Goal: Task Accomplishment & Management: Complete application form

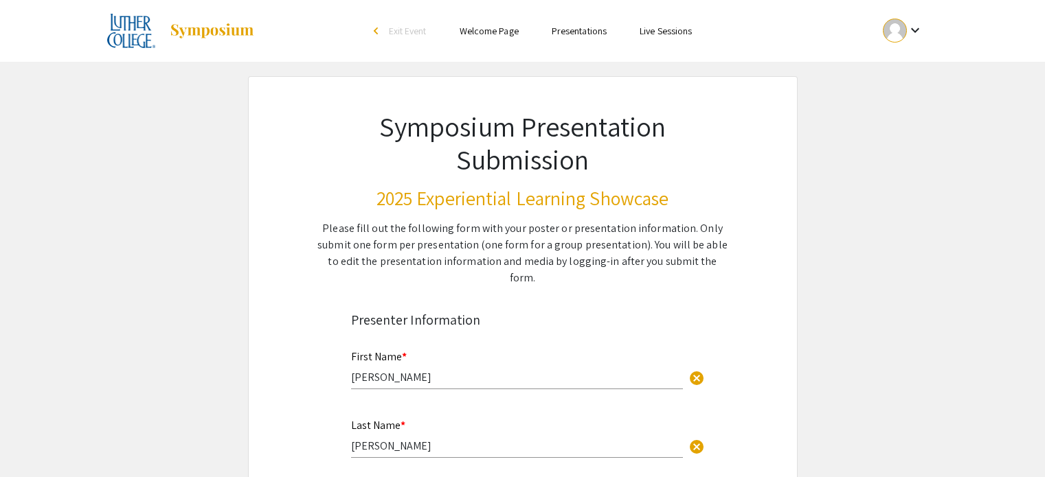
select select "custom"
type input "0"
select select "auto"
type input "1"
select select "auto"
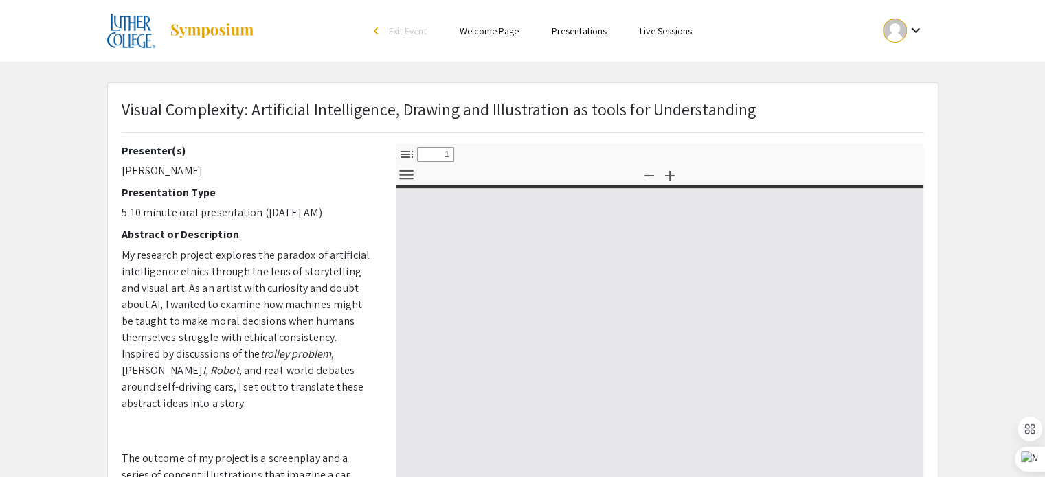
select select "custom"
type input "0"
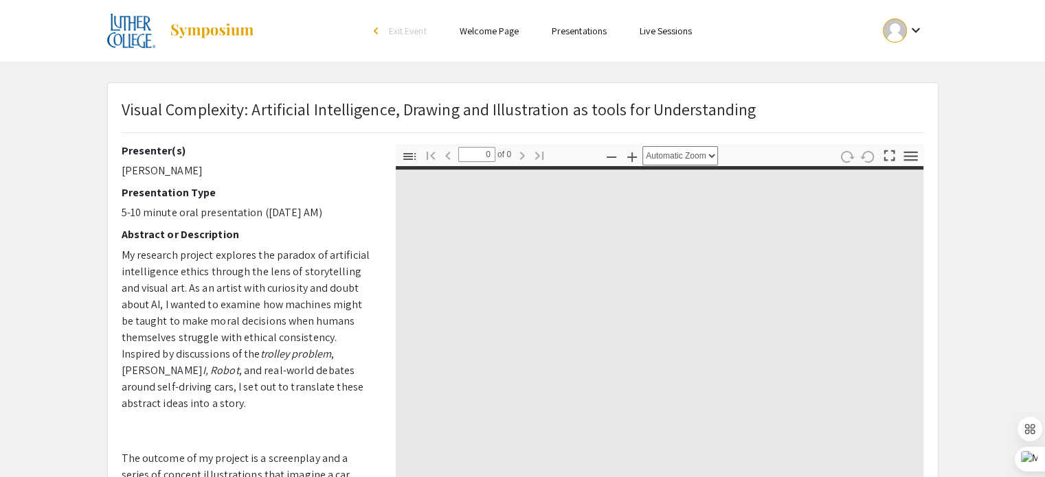
select select "custom"
type input "1"
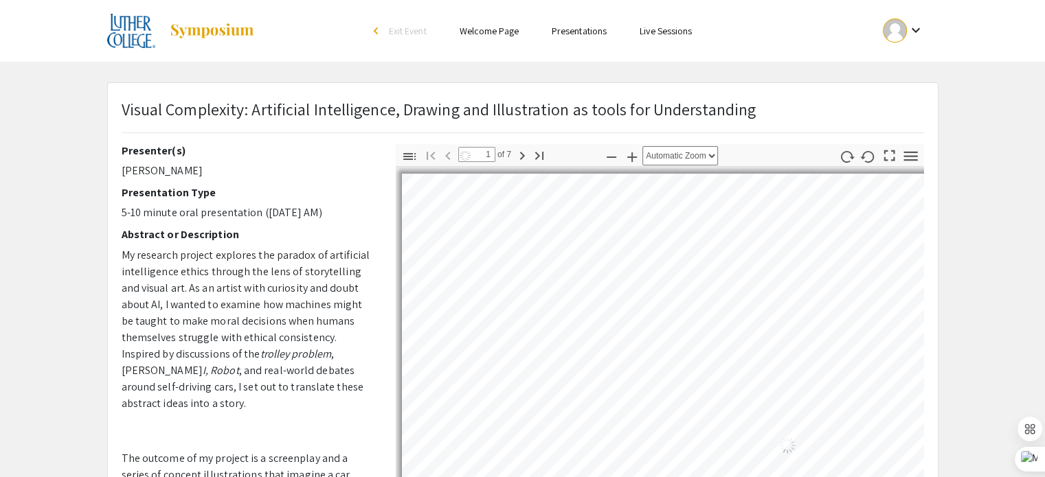
select select "auto"
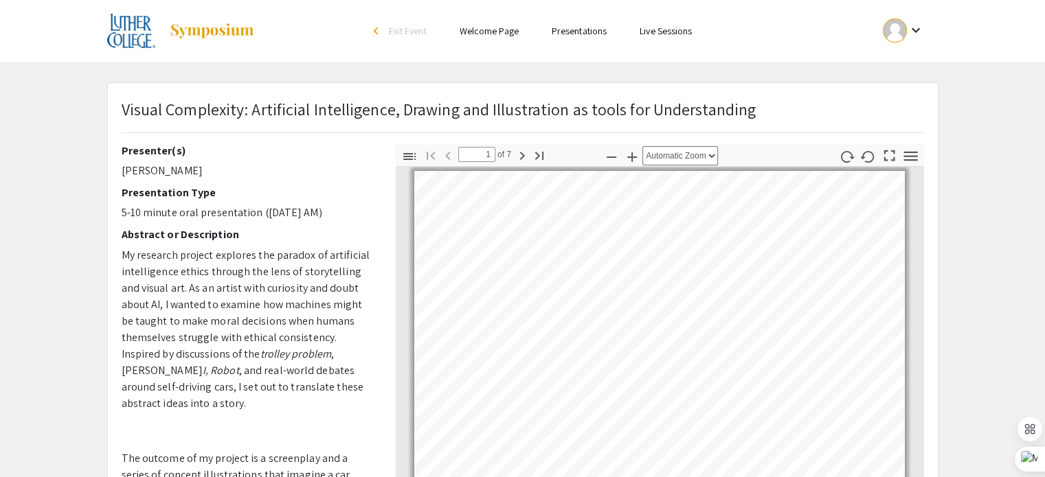
click at [594, 41] on ul "Skip navigation arrow_back_ios Exit Event Welcome Page Presentations Live Sessi…" at bounding box center [522, 31] width 274 height 62
click at [580, 30] on link "Presentations" at bounding box center [578, 31] width 55 height 12
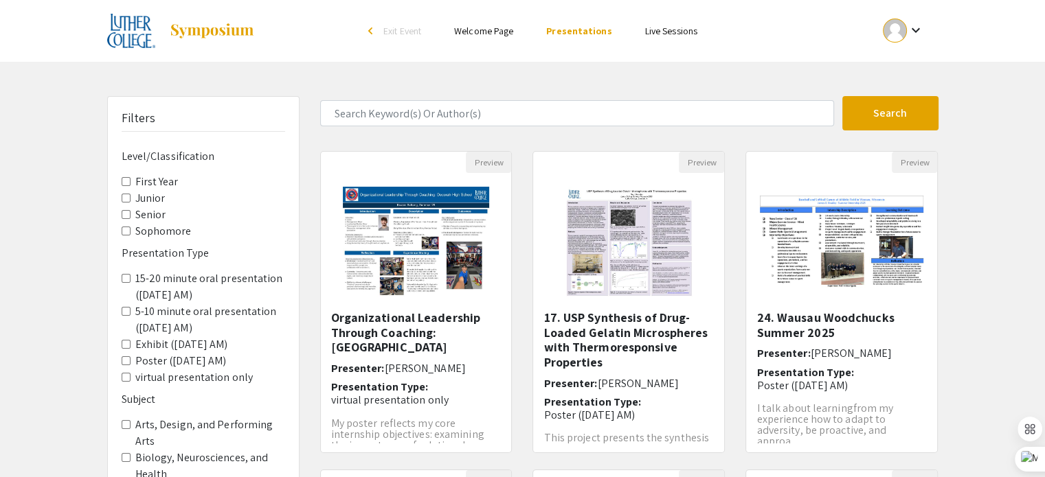
click at [136, 310] on label "5-10 minute oral presentation ([DATE] AM)" at bounding box center [210, 320] width 150 height 33
click at [130, 310] on AM\) "5-10 minute oral presentation ([DATE] AM)" at bounding box center [126, 311] width 9 height 9
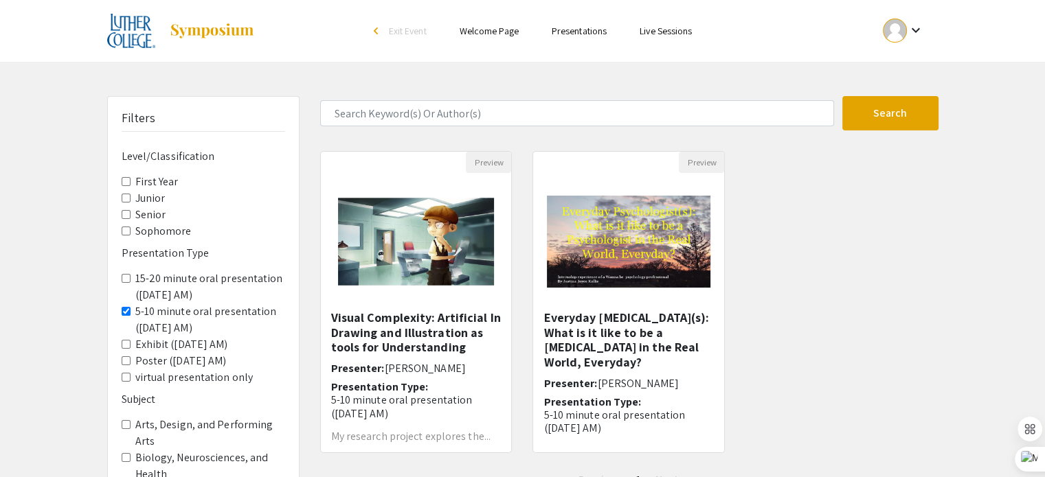
scroll to position [382, 0]
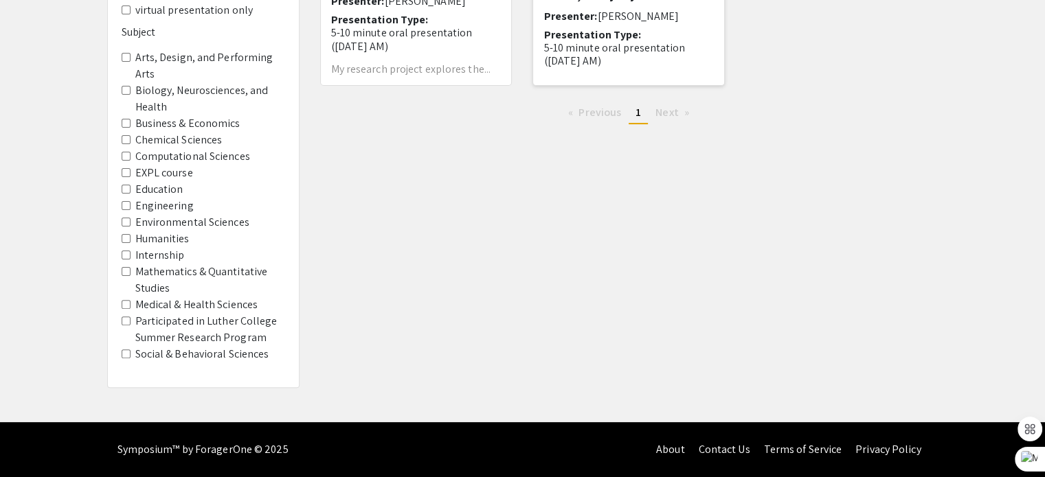
click at [645, 28] on h6 "Presentation Type: 5-10 minute oral presentation ([DATE] AM)" at bounding box center [628, 48] width 170 height 40
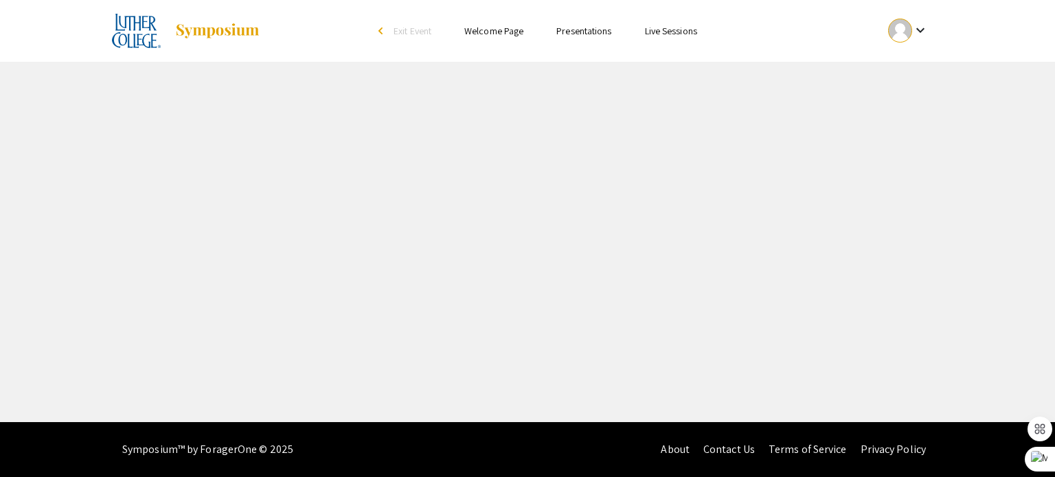
select select "custom"
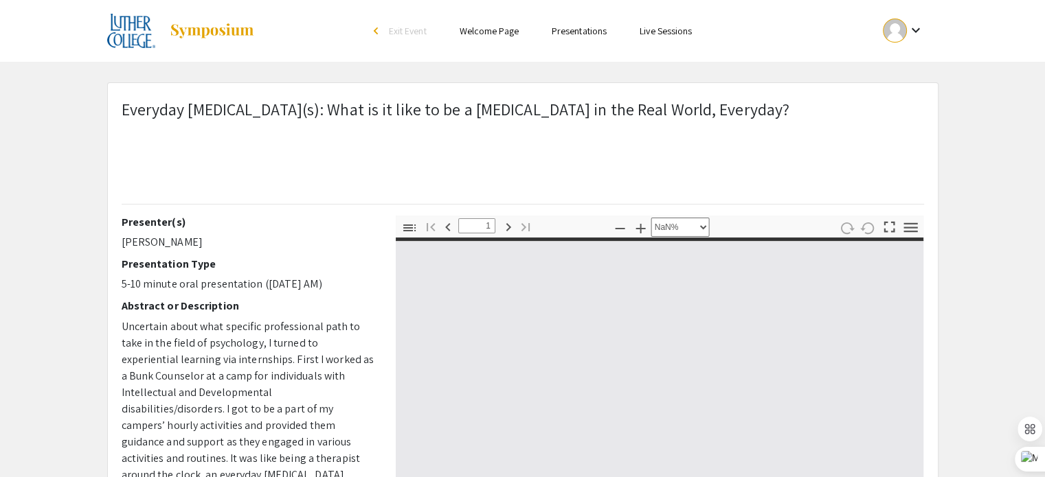
type input "0"
select select "auto"
type input "1"
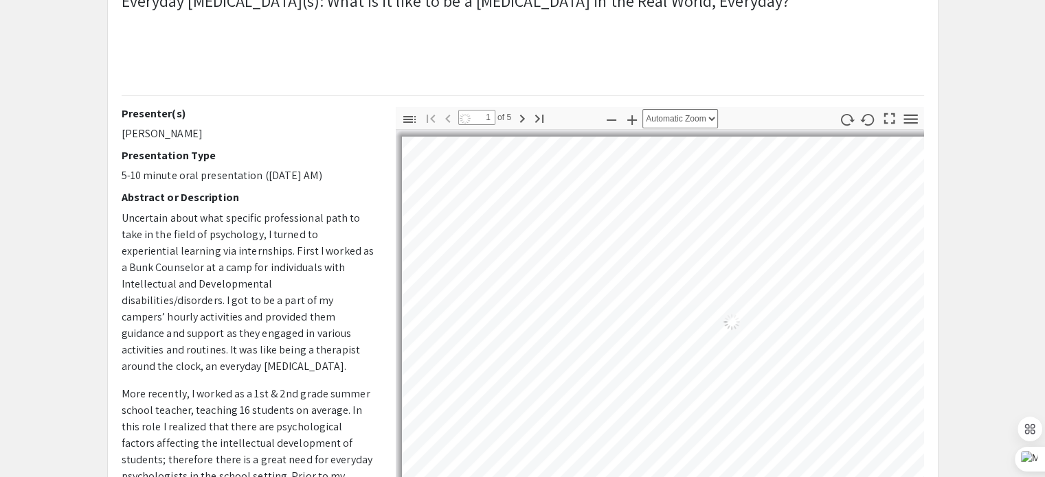
select select "auto"
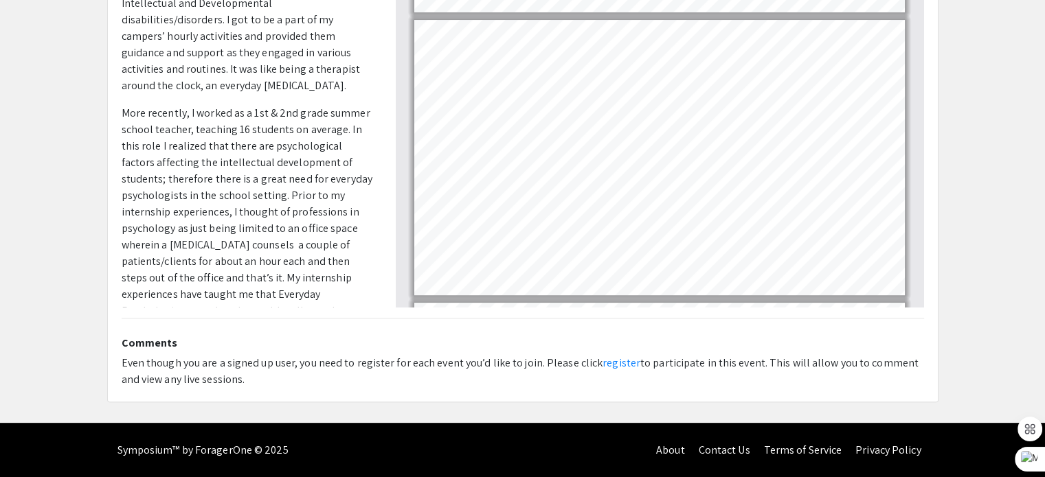
scroll to position [802, 0]
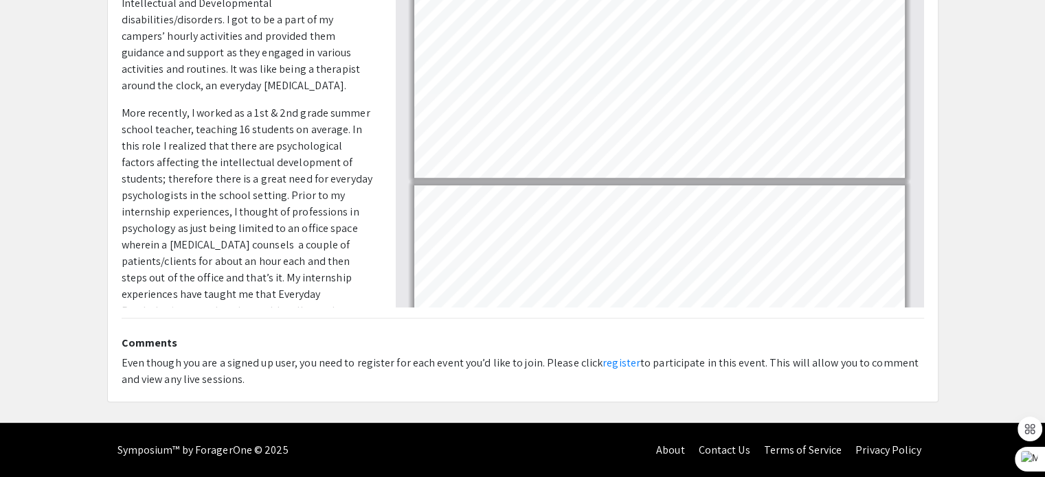
type input "5"
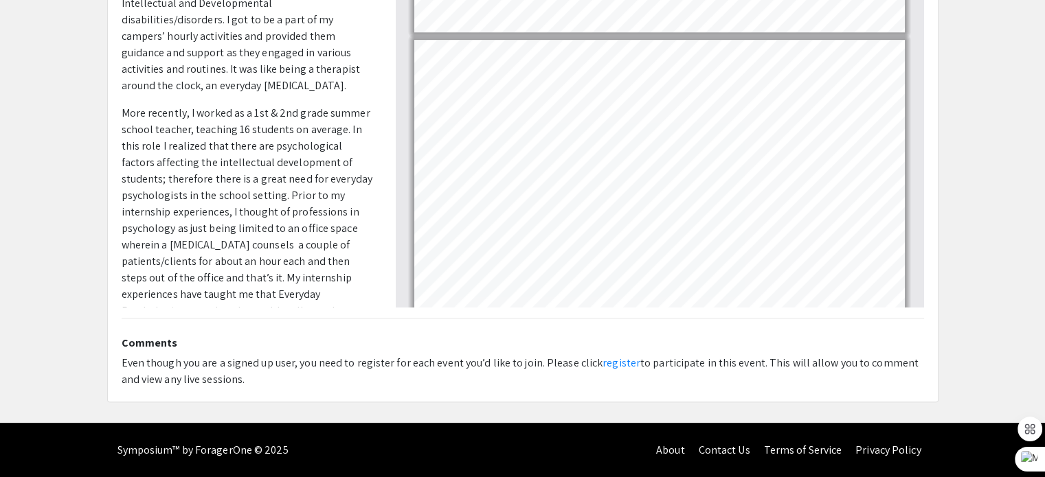
scroll to position [961, 0]
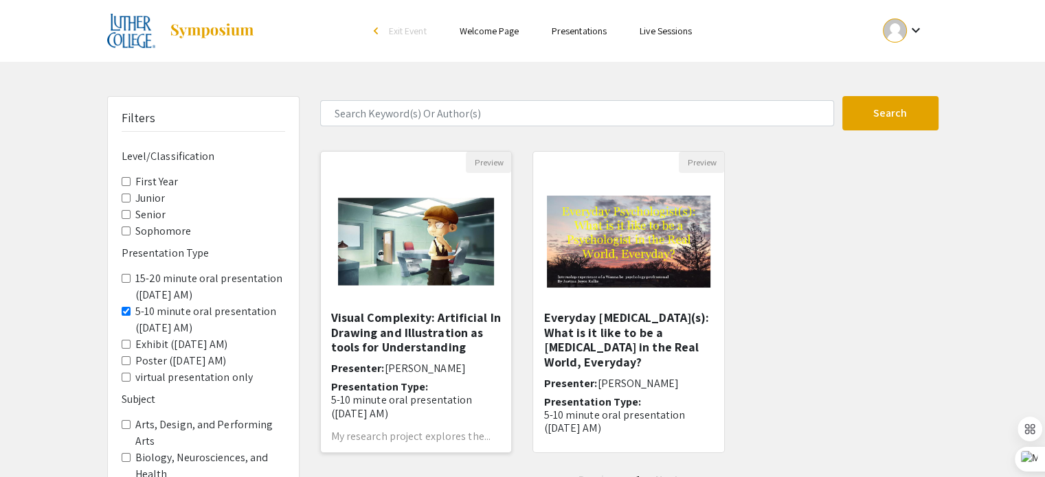
click at [471, 365] on h6 "Presenter: [PERSON_NAME]" at bounding box center [416, 368] width 170 height 13
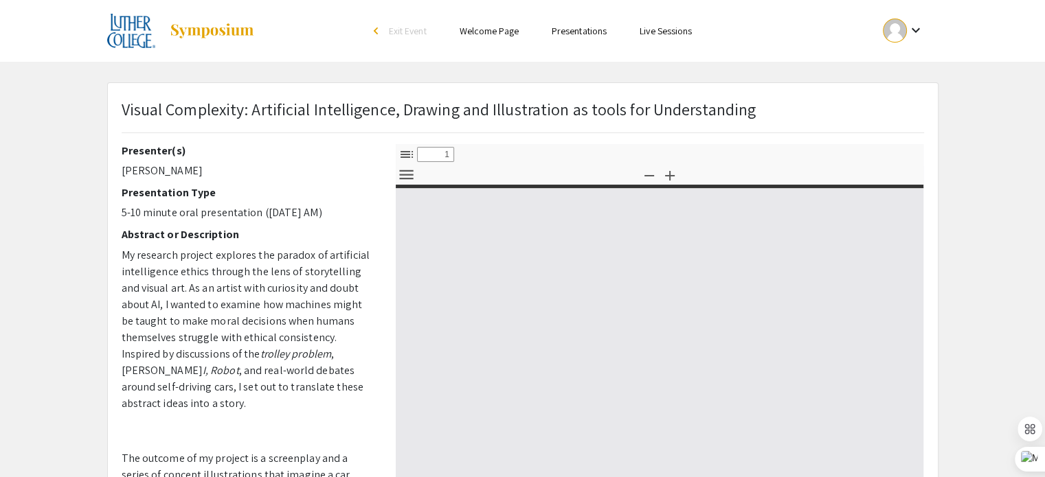
select select "custom"
type input "0"
select select "custom"
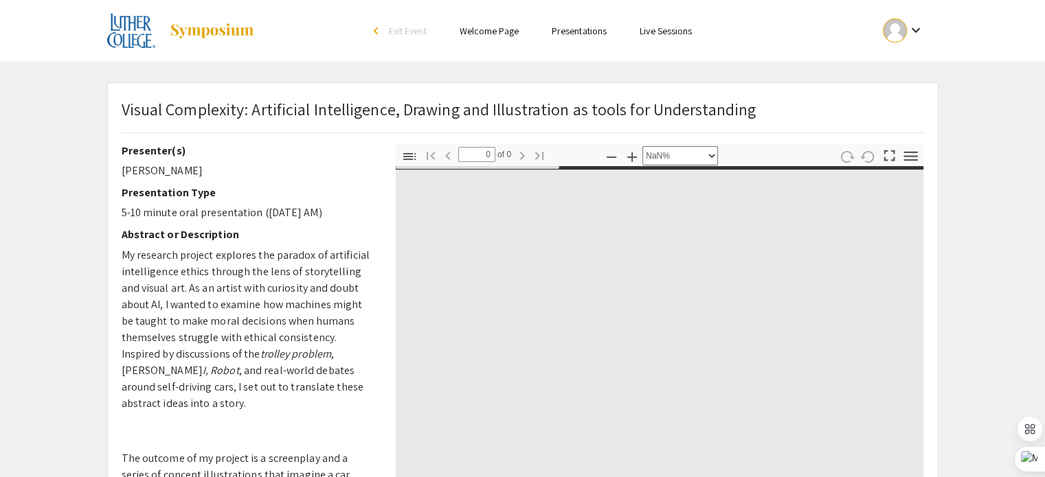
type input "1"
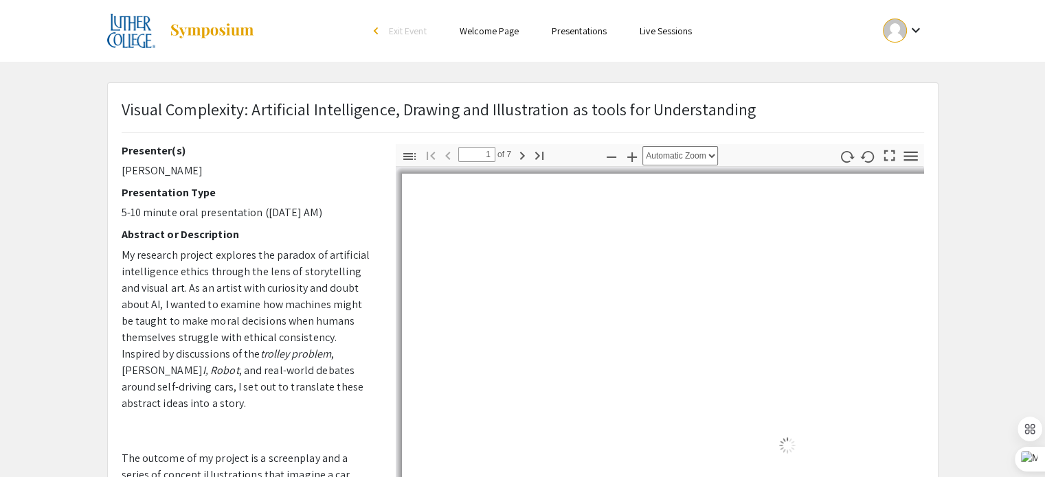
select select "auto"
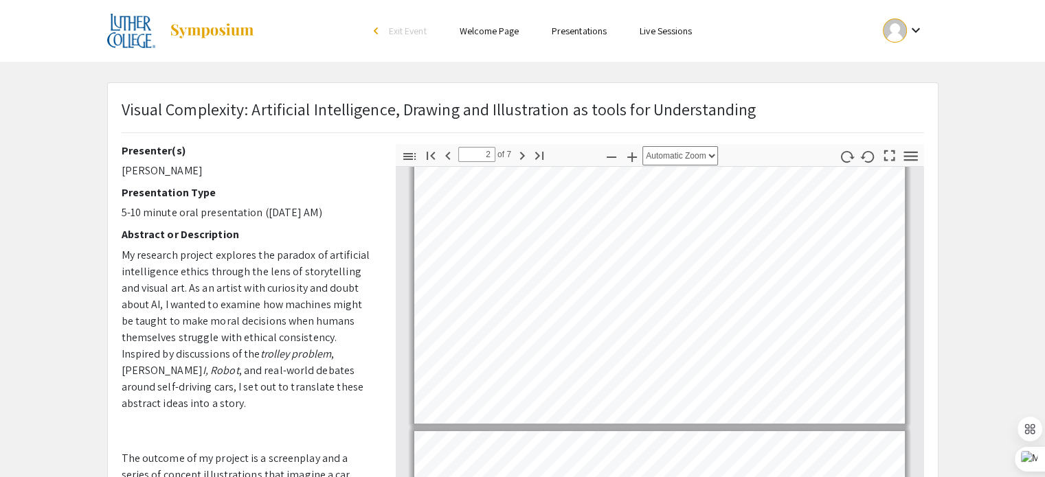
scroll to position [3, 0]
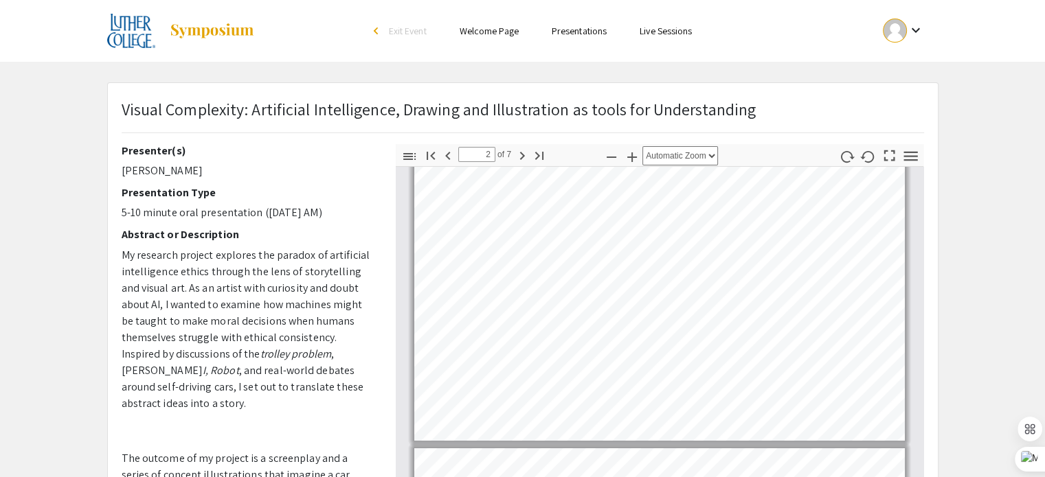
type input "1"
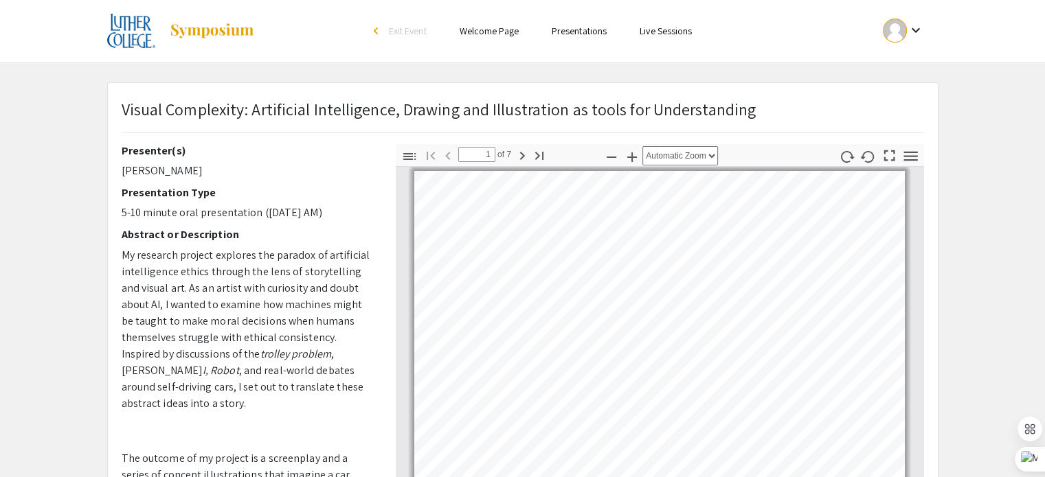
click at [585, 38] on li "Presentations" at bounding box center [579, 31] width 88 height 16
click at [583, 34] on link "Presentations" at bounding box center [578, 31] width 55 height 12
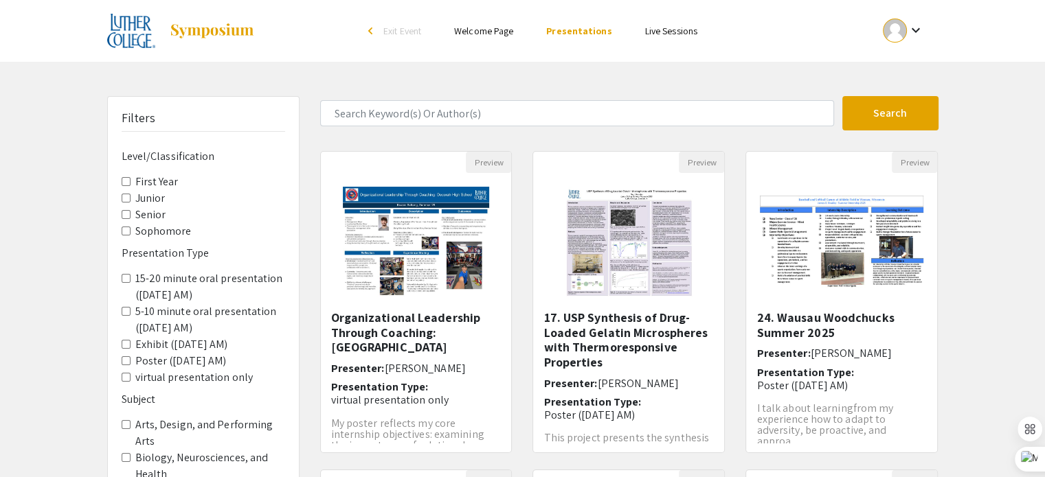
click at [145, 317] on label "5-10 minute oral presentation ([DATE] AM)" at bounding box center [210, 320] width 150 height 33
click at [130, 316] on AM\) "5-10 minute oral presentation ([DATE] AM)" at bounding box center [126, 311] width 9 height 9
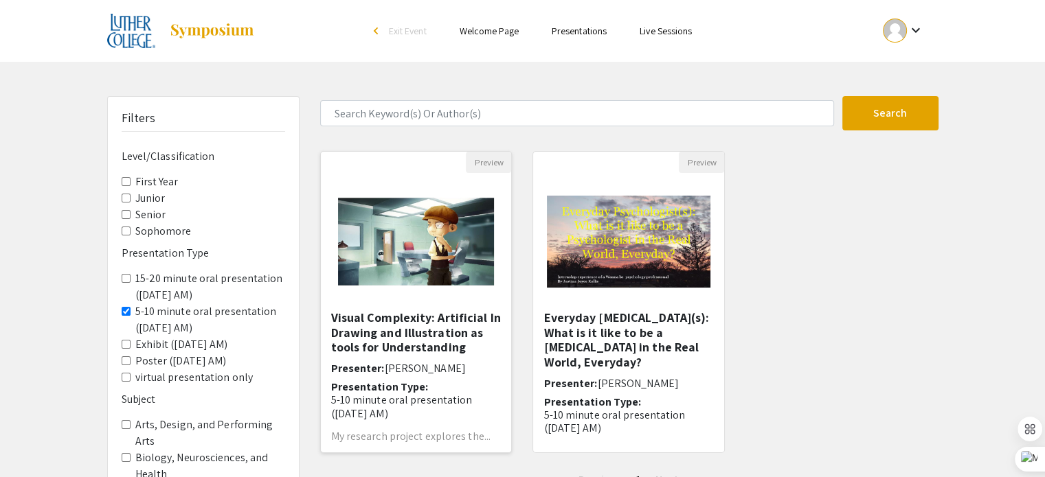
click at [438, 250] on img at bounding box center [415, 241] width 183 height 137
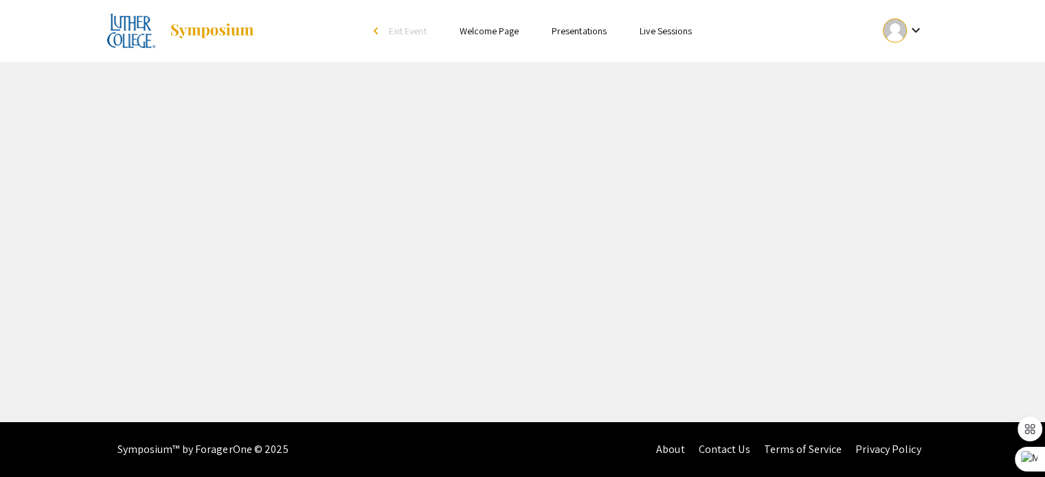
select select "custom"
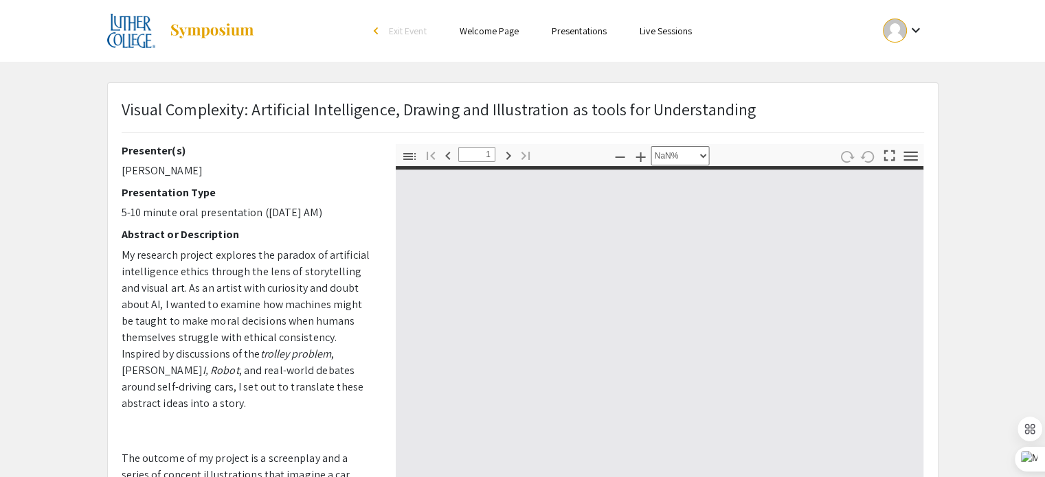
type input "0"
select select "custom"
type input "1"
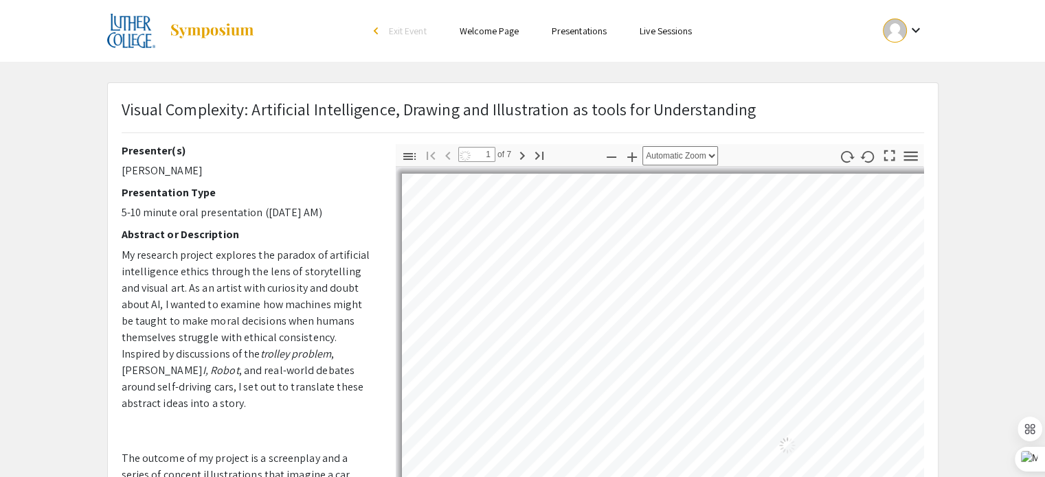
select select "auto"
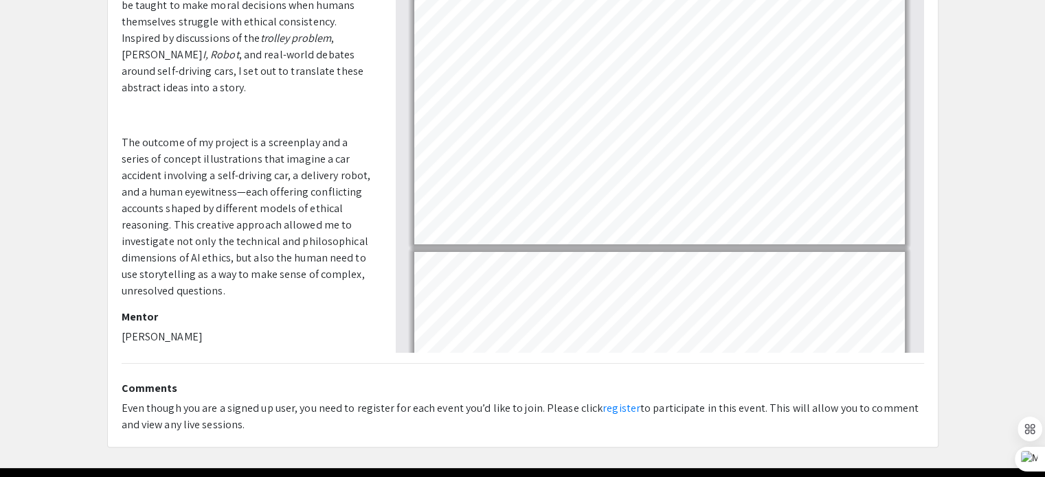
scroll to position [181, 0]
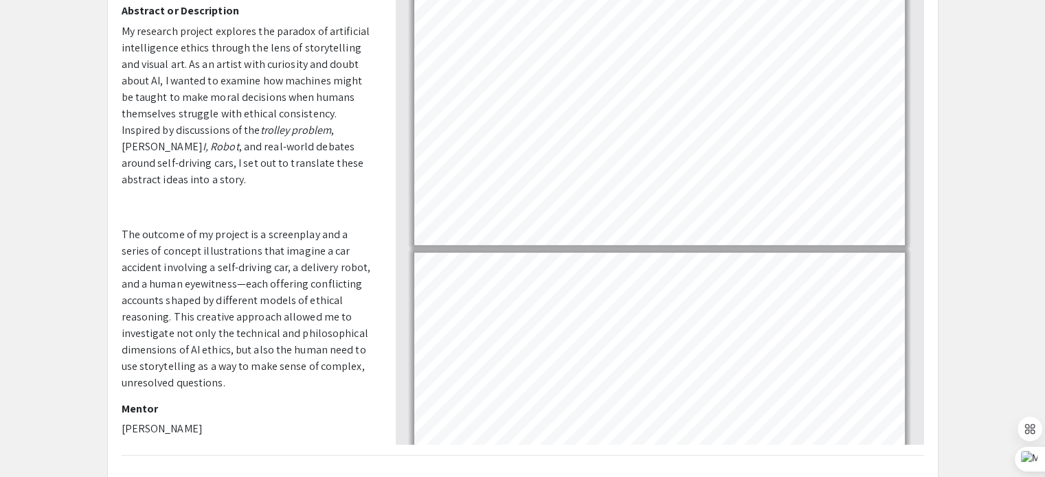
type input "5"
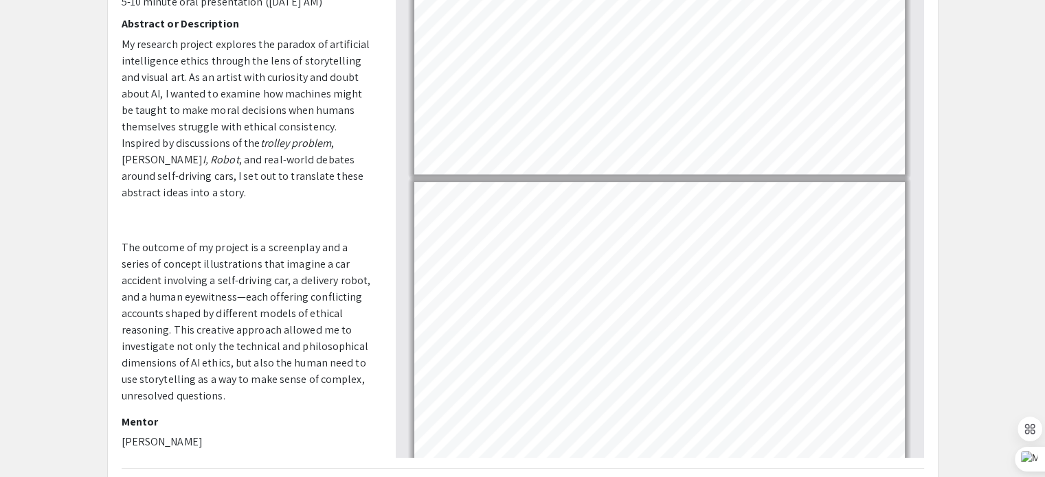
scroll to position [0, 0]
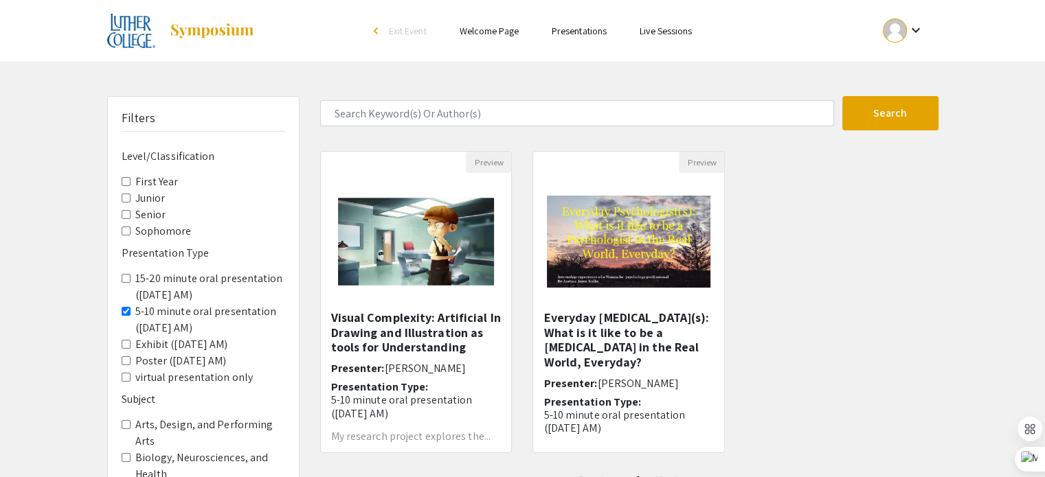
click at [198, 271] on label "15-20 minute oral presentation ([DATE] AM)" at bounding box center [210, 287] width 150 height 33
click at [130, 274] on AM\) "15-20 minute oral presentation ([DATE] AM)" at bounding box center [126, 278] width 9 height 9
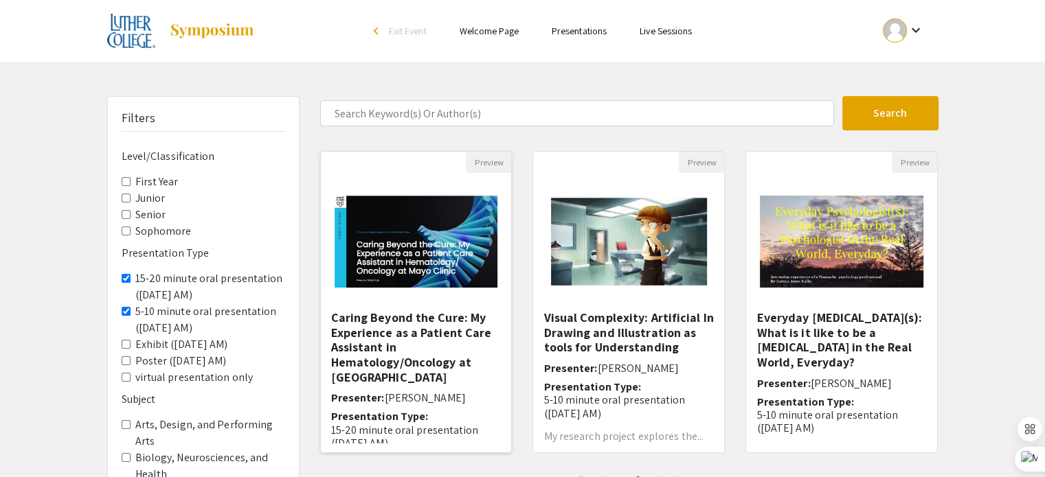
click at [439, 198] on div "Open Presentation <p>Caring Beyond the Cure: My Experience as a Patient Care As…" at bounding box center [416, 241] width 191 height 137
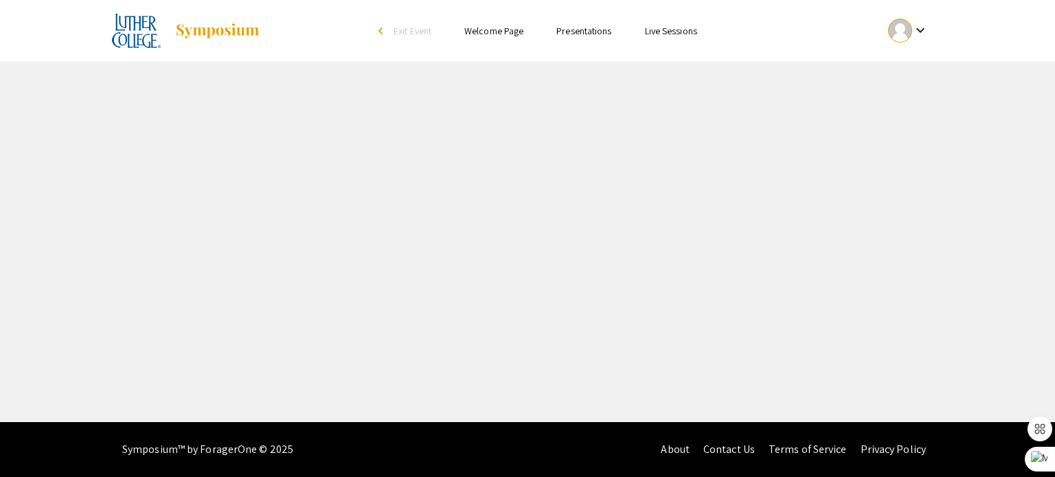
select select "custom"
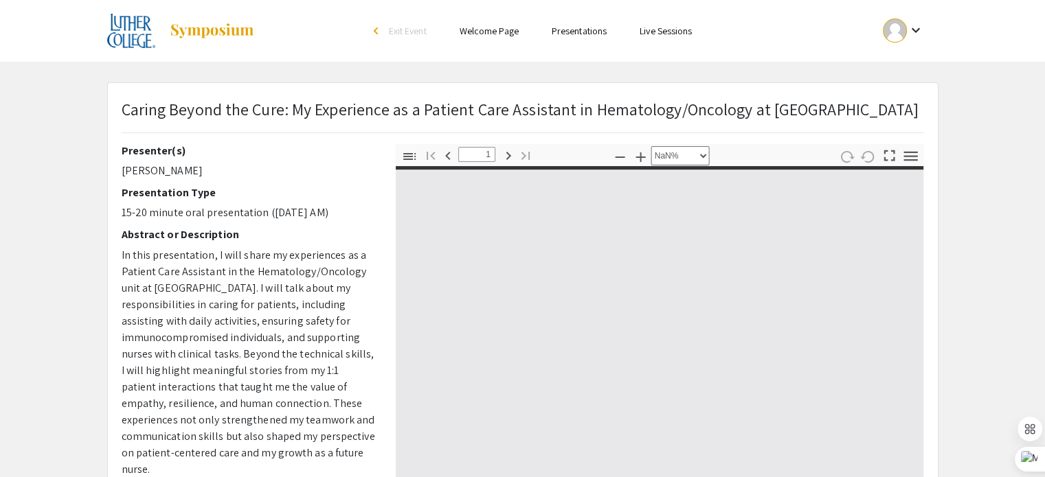
type input "0"
select select "auto"
type input "1"
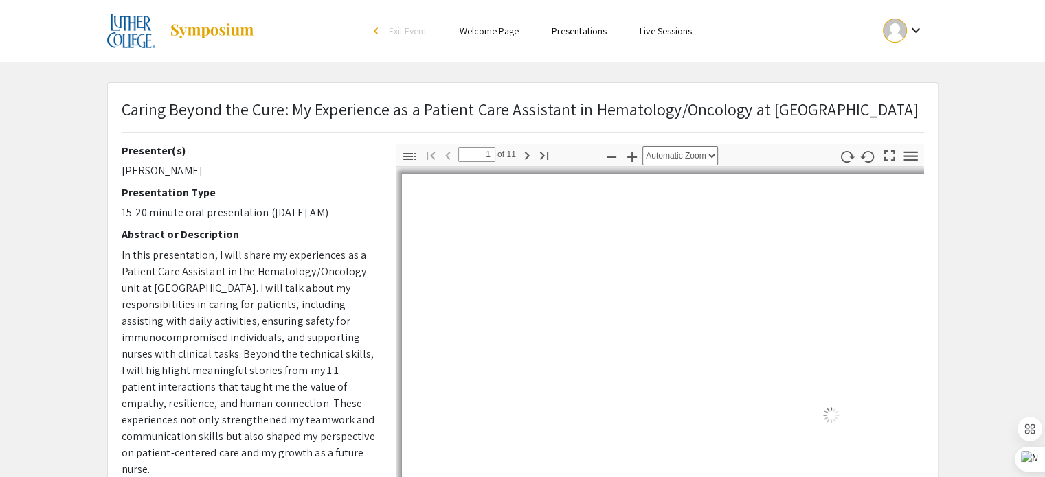
select select "auto"
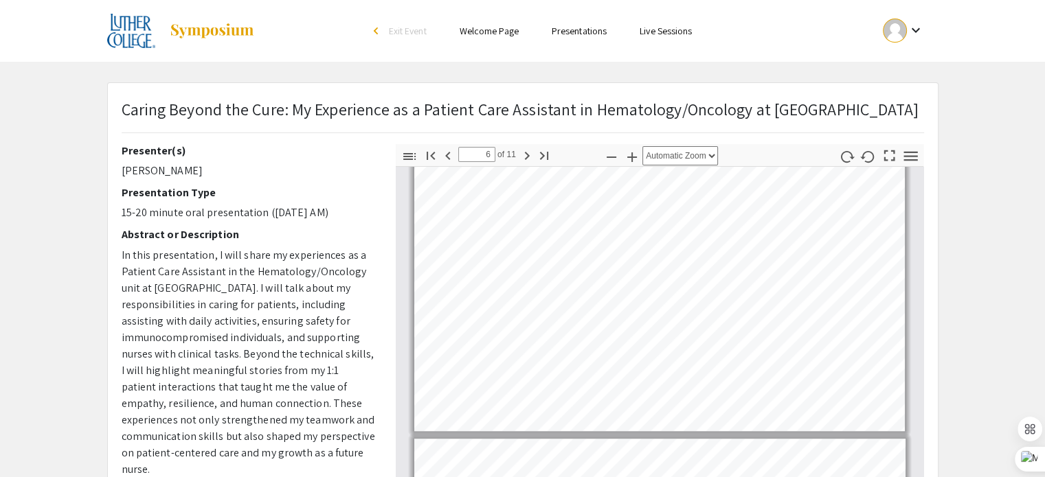
type input "7"
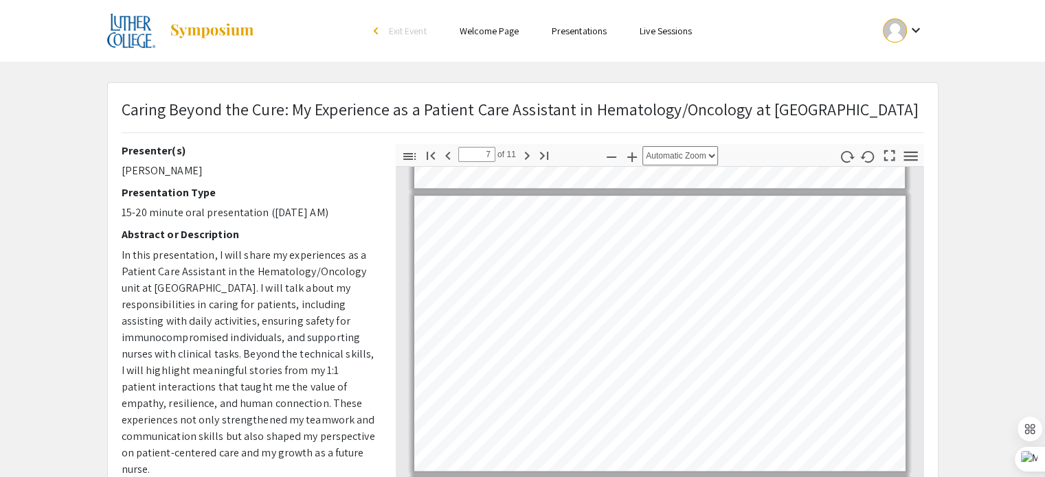
scroll to position [1720, 0]
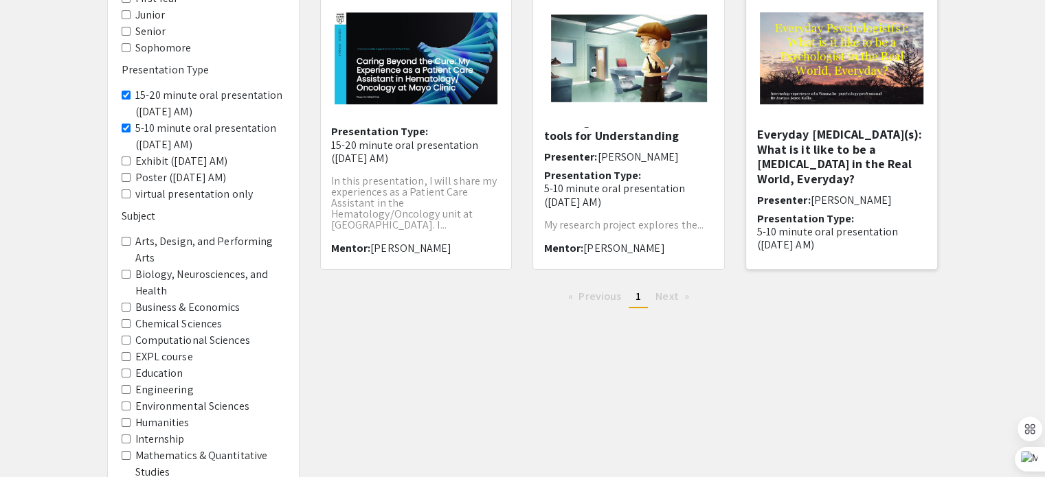
scroll to position [161, 0]
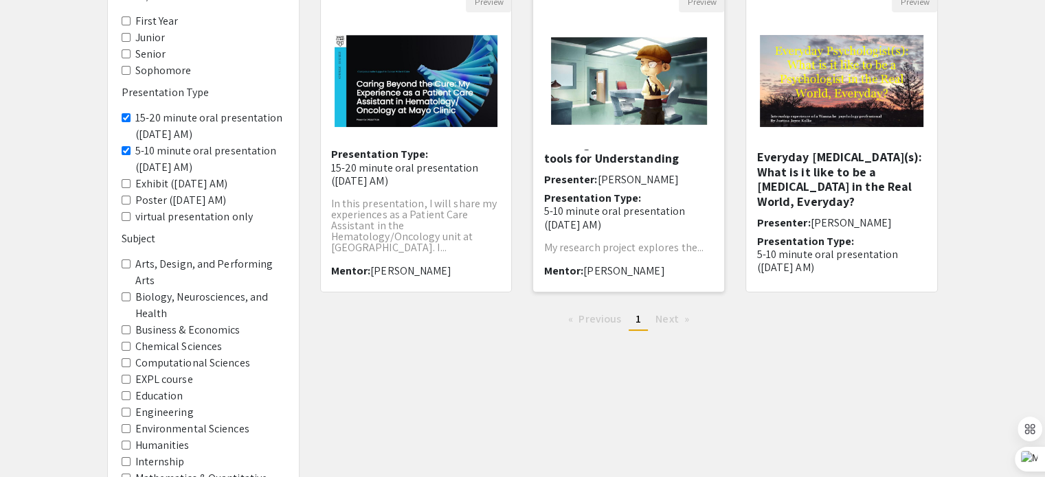
click at [565, 78] on img at bounding box center [628, 80] width 183 height 137
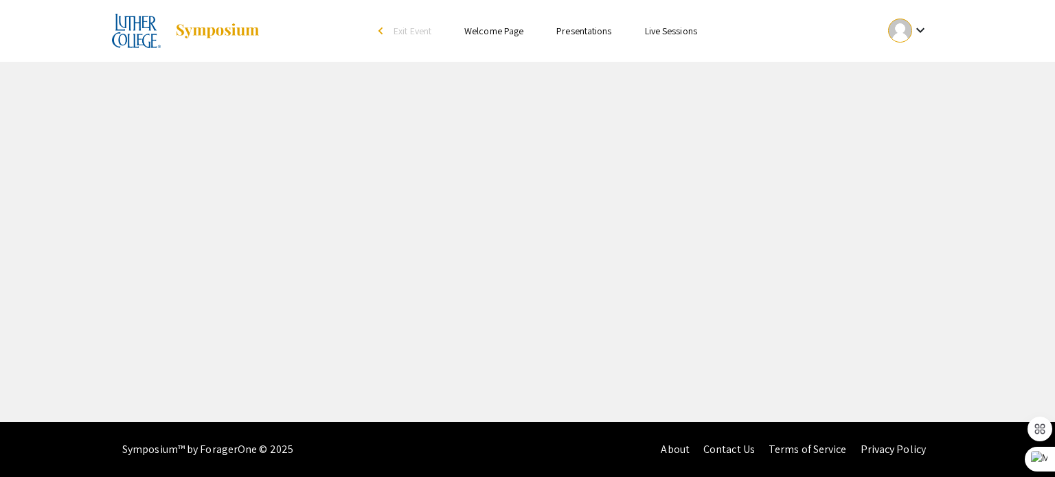
select select "custom"
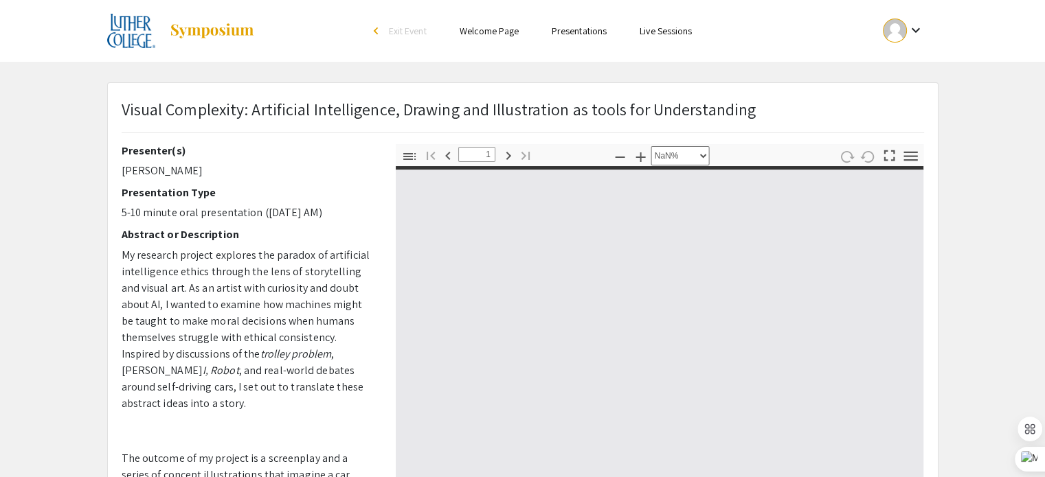
type input "0"
select select "custom"
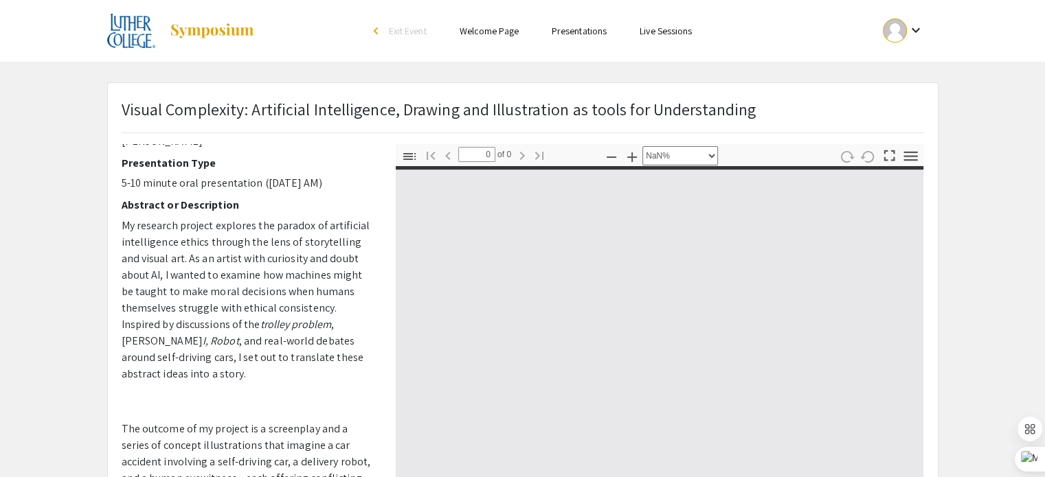
scroll to position [43, 0]
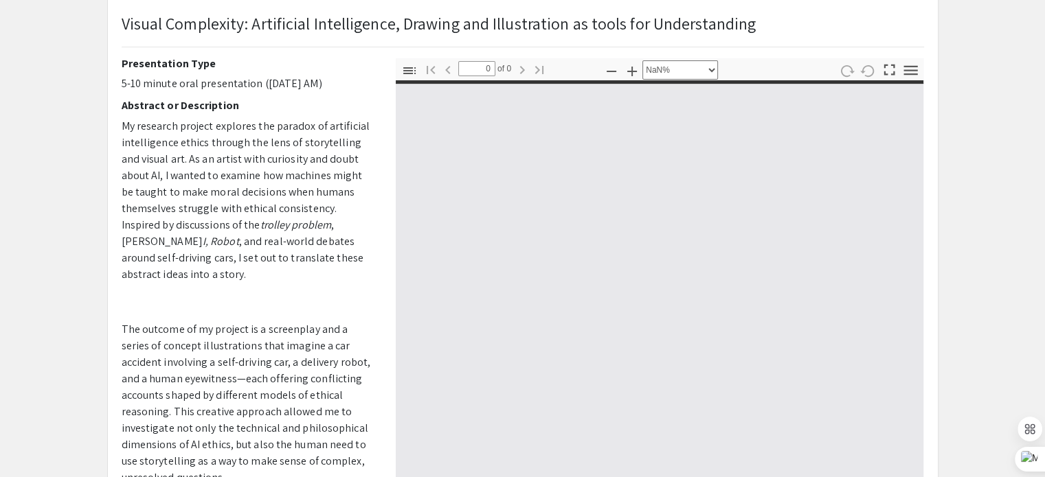
type input "1"
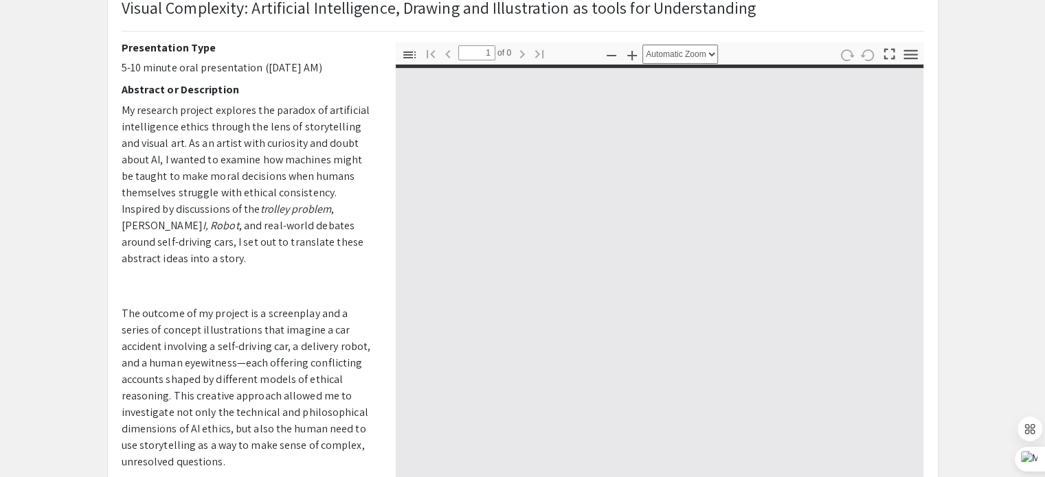
scroll to position [206, 0]
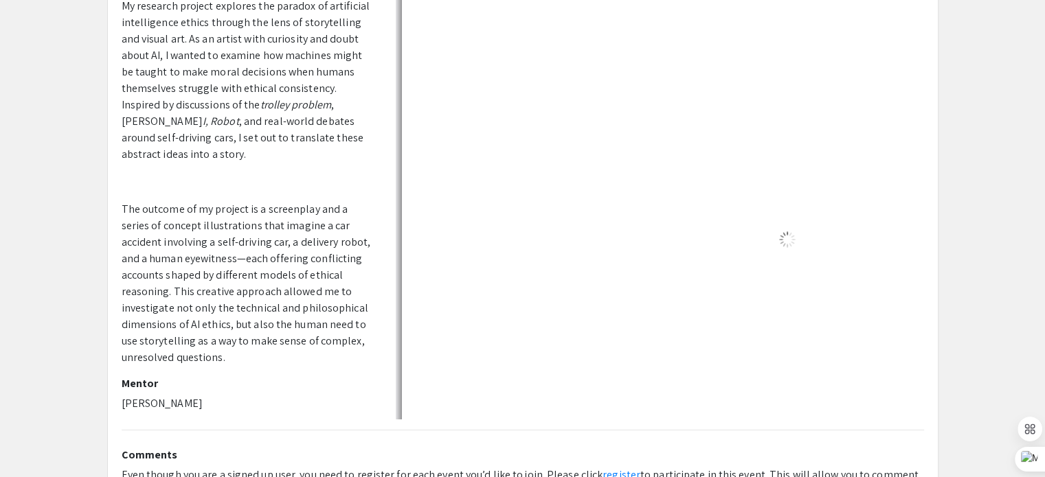
select select "auto"
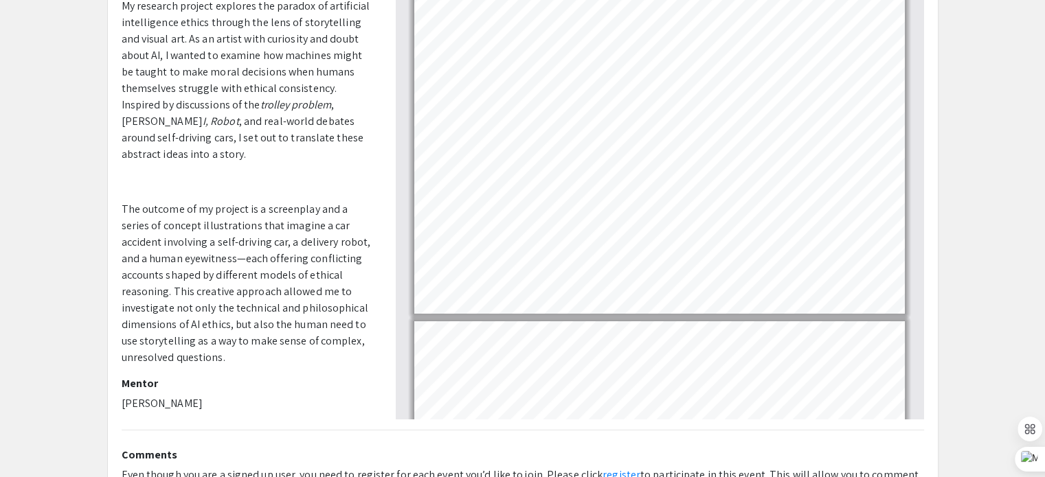
scroll to position [3, 0]
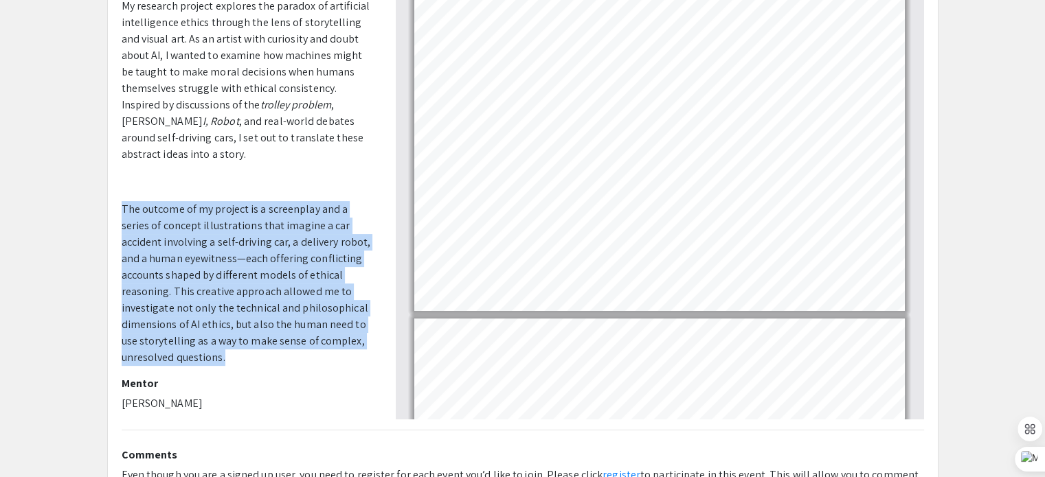
drag, startPoint x: 120, startPoint y: 205, endPoint x: 240, endPoint y: 357, distance: 193.2
click at [240, 357] on div "Presenter(s) Anh Nguyen Presentation Type 5-10 minute oral presentation (Saturd…" at bounding box center [248, 178] width 274 height 481
copy p "The outcome of my project is a screenplay and a series of concept illustrations…"
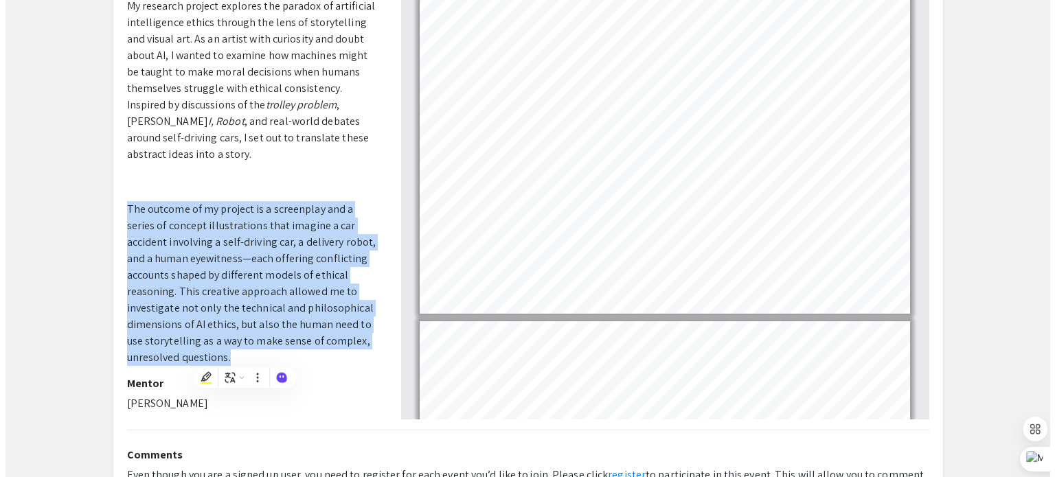
scroll to position [0, 0]
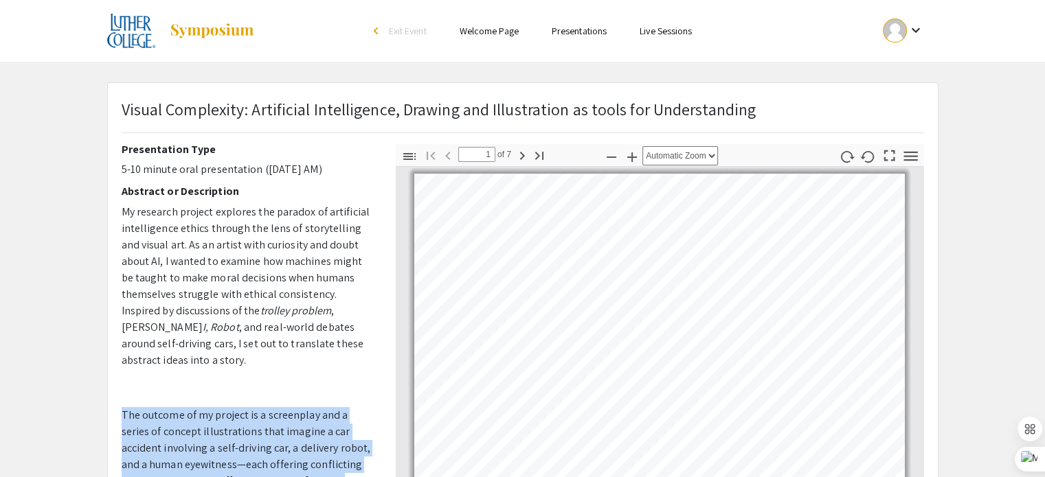
click at [566, 30] on link "Presentations" at bounding box center [578, 31] width 55 height 12
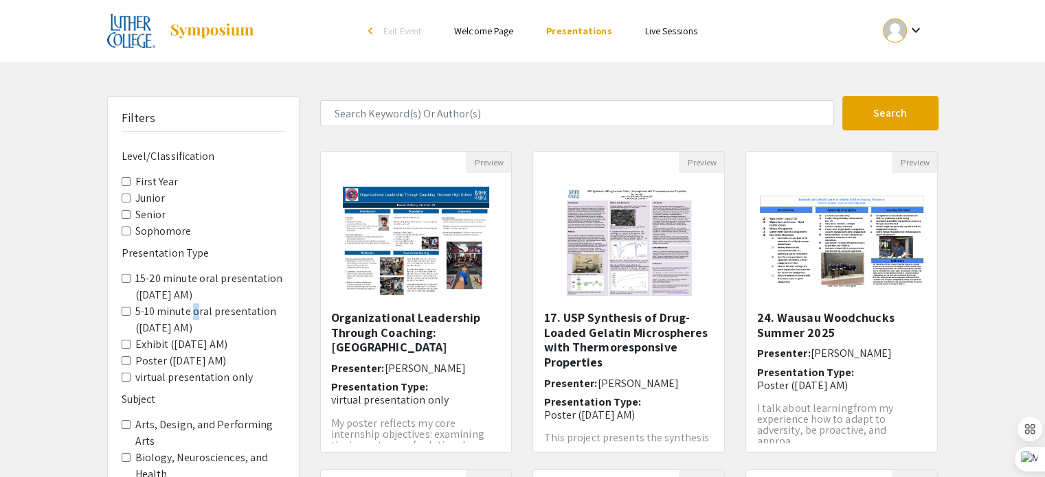
click at [190, 313] on label "5-10 minute oral presentation ([DATE] AM)" at bounding box center [210, 320] width 150 height 33
click at [130, 313] on span "5-10 minute oral presentation ([DATE] AM)" at bounding box center [203, 320] width 163 height 33
click at [124, 307] on AM\) "5-10 minute oral presentation ([DATE] AM)" at bounding box center [126, 311] width 9 height 9
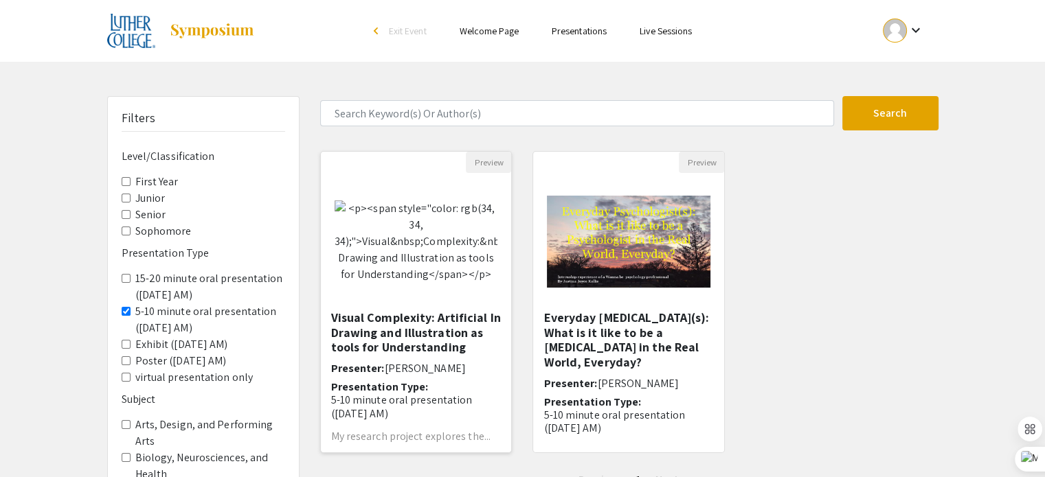
click at [472, 272] on img at bounding box center [416, 242] width 191 height 110
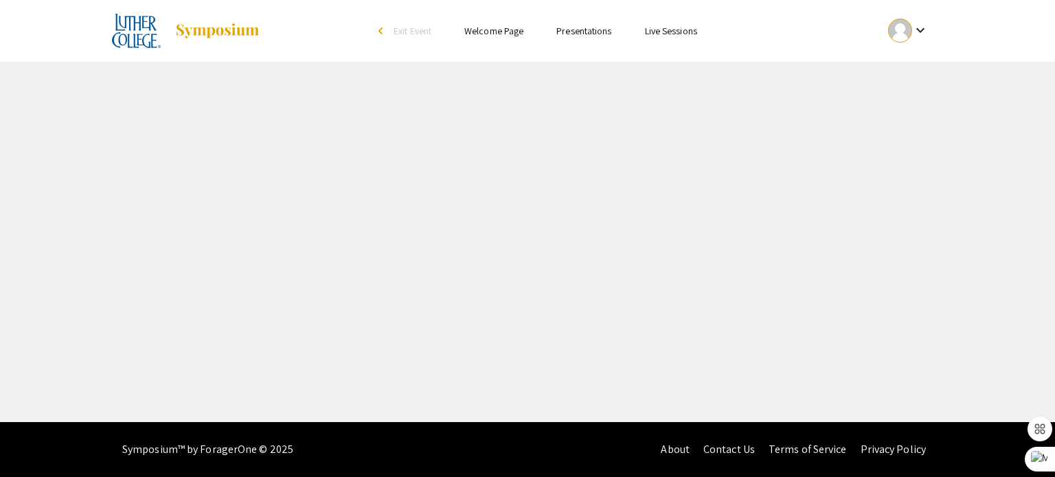
select select "custom"
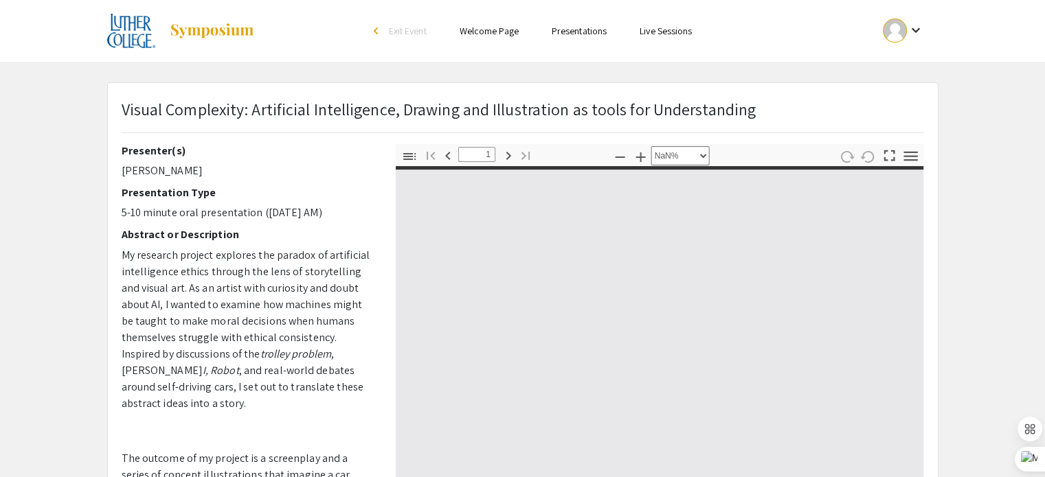
type input "0"
select select "custom"
click at [926, 28] on div "keyboard_arrow_down" at bounding box center [902, 30] width 47 height 31
type input "1"
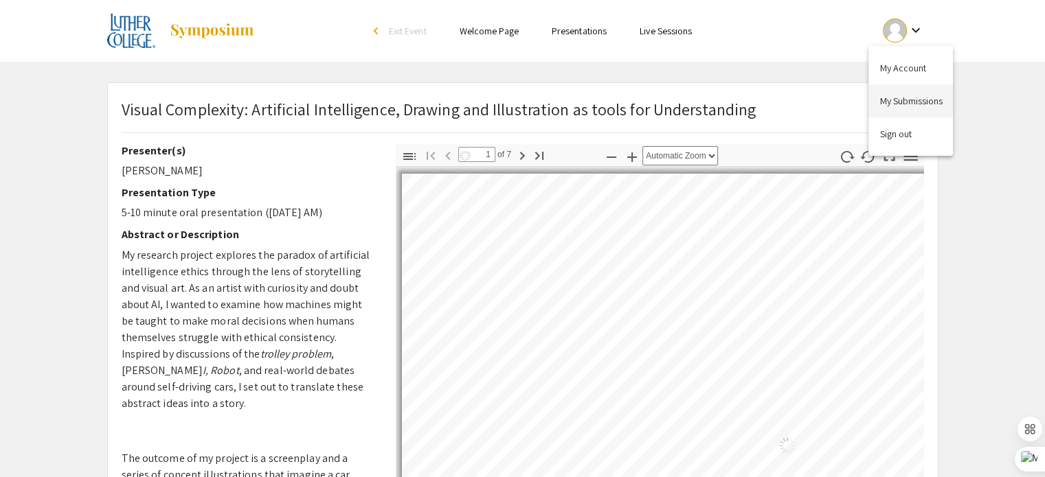
select select "auto"
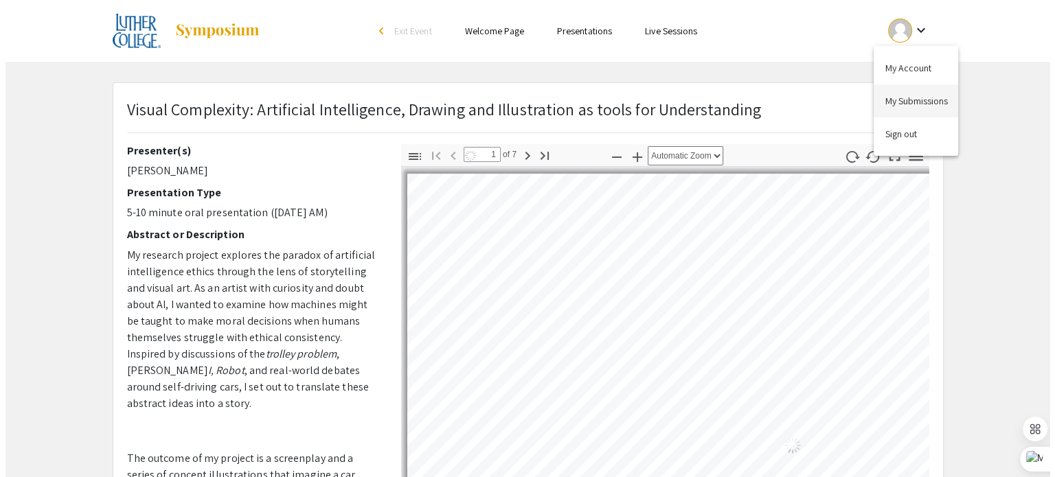
scroll to position [3, 0]
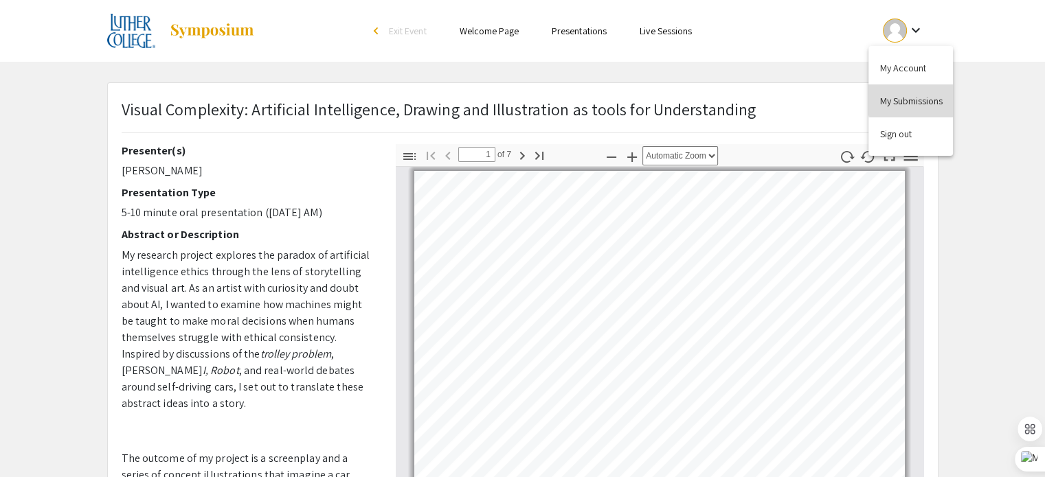
click at [937, 98] on button "My Submissions" at bounding box center [910, 100] width 84 height 33
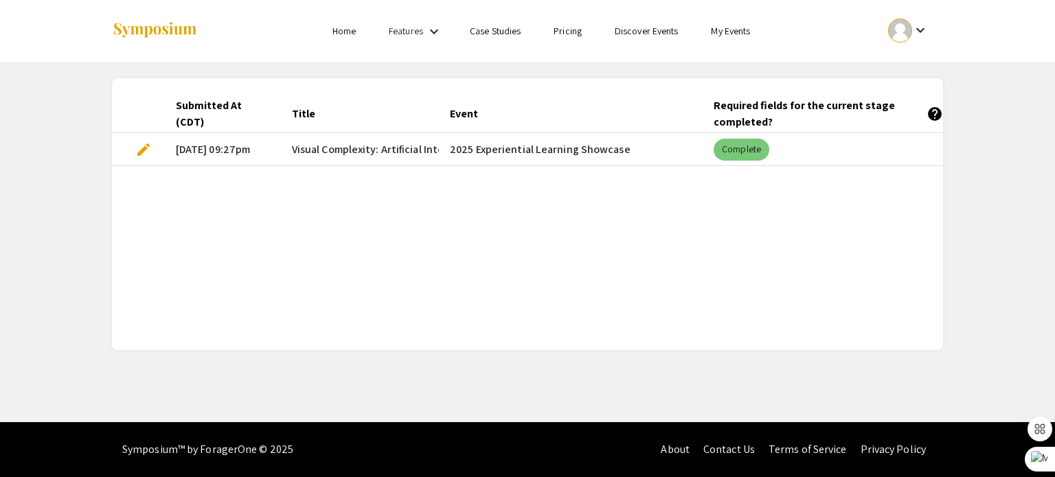
click at [744, 150] on mat-chip "Complete" at bounding box center [742, 150] width 56 height 22
click at [141, 153] on span "edit" at bounding box center [143, 149] width 16 height 16
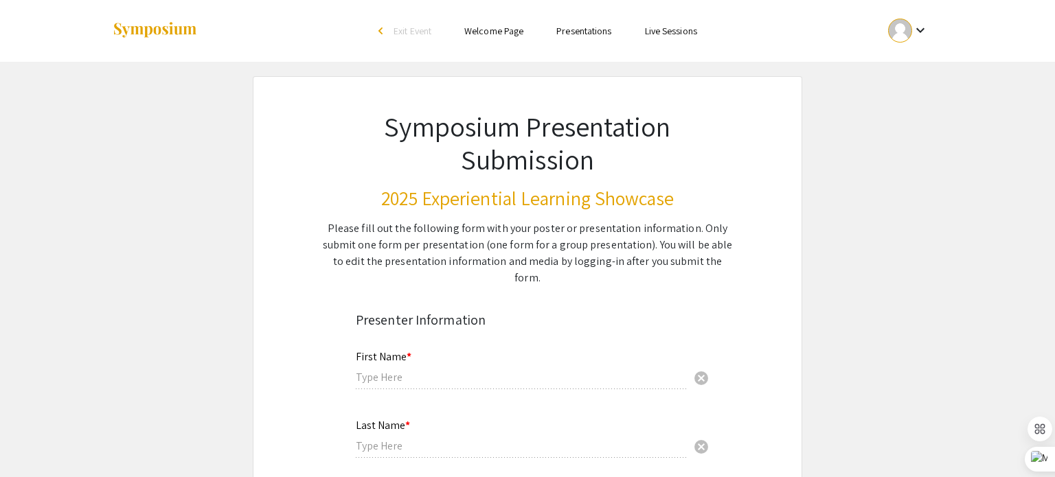
type input "Anh"
type input "Nguyen"
type input "nguyan02@luther.edu"
radio input "true"
type input "Art"
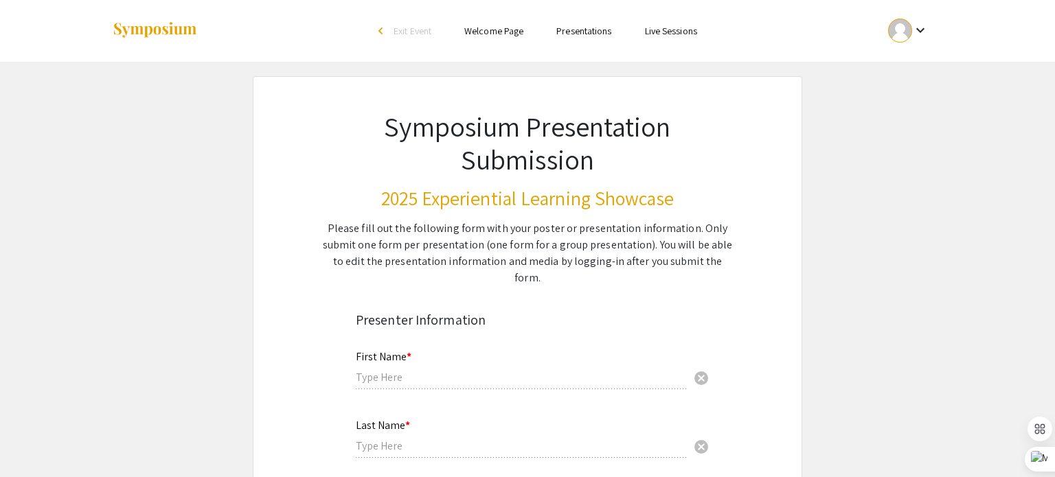
radio input "true"
type input "[PERSON_NAME]"
radio input "true"
select select "custom"
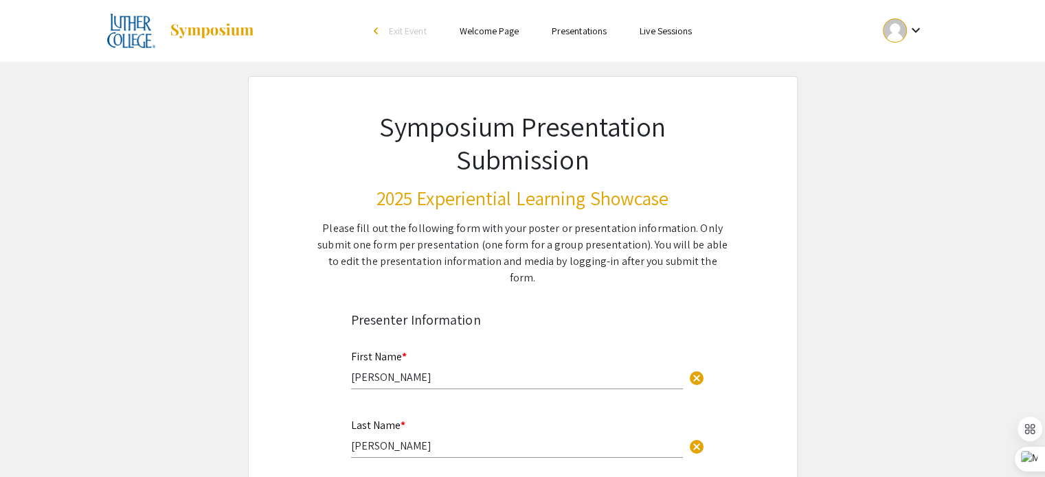
type input "0"
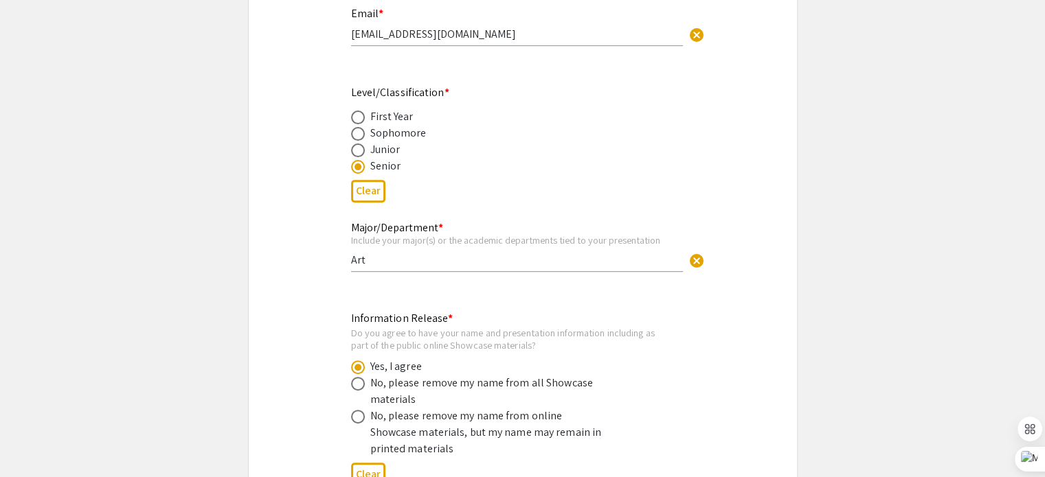
select select "auto"
type input "1"
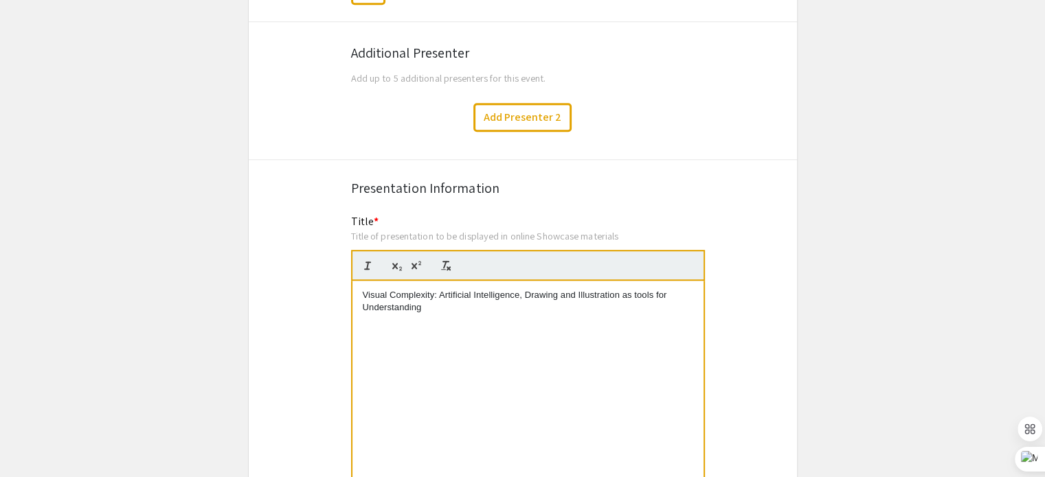
select select "auto"
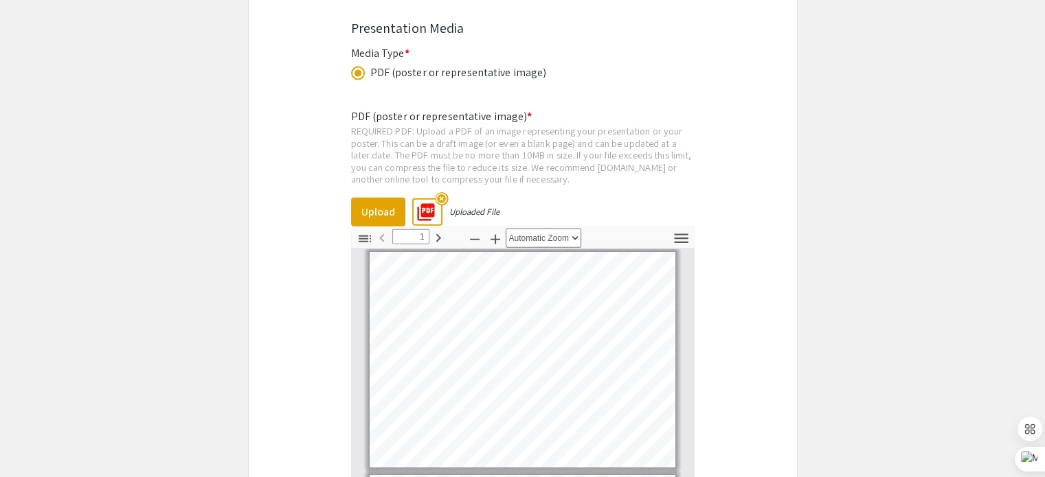
scroll to position [3228, 0]
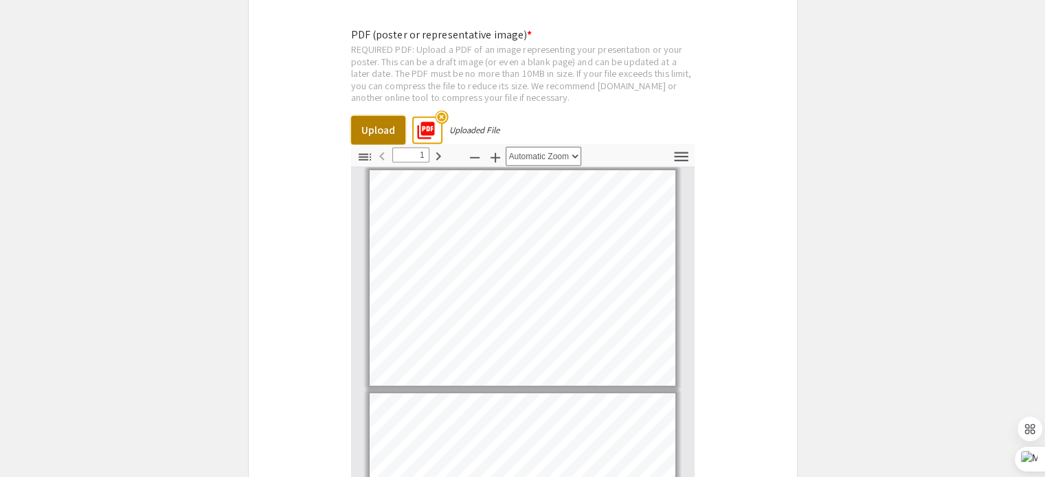
click at [372, 116] on button "Upload" at bounding box center [378, 130] width 54 height 29
type input "0"
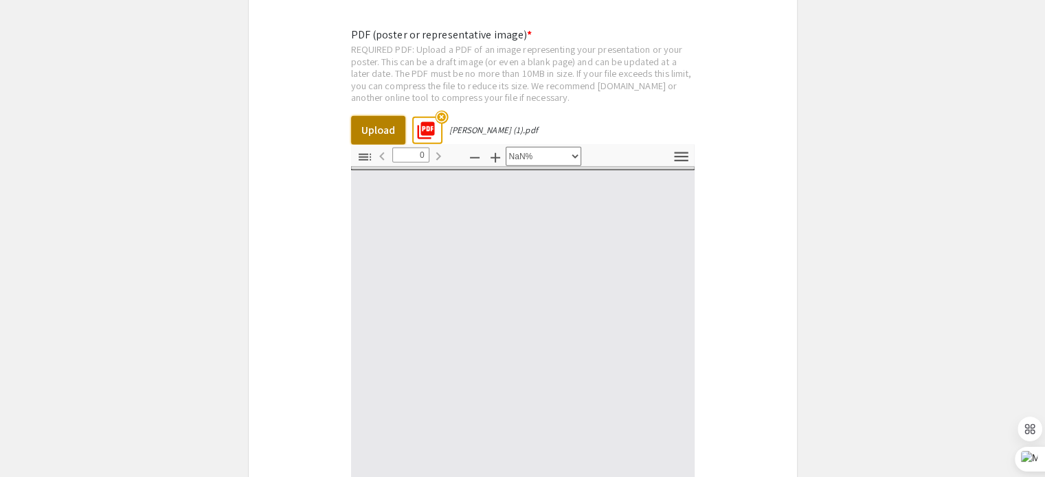
scroll to position [0, 0]
select select "auto"
type input "1"
select select "auto"
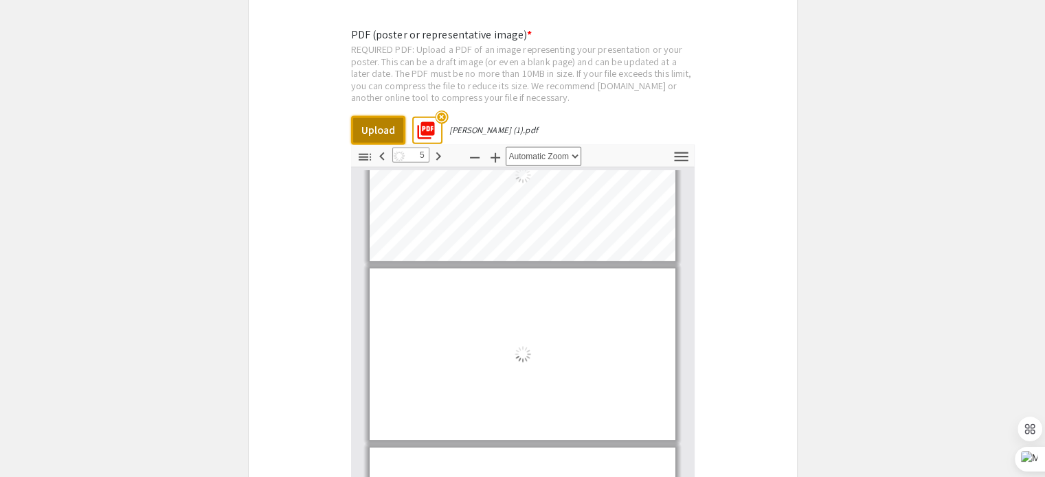
type input "6"
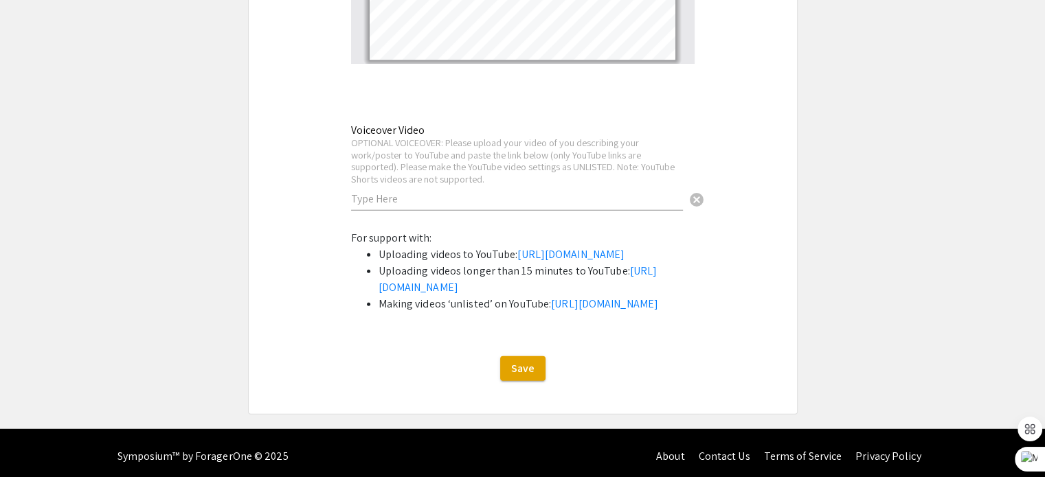
scroll to position [3716, 0]
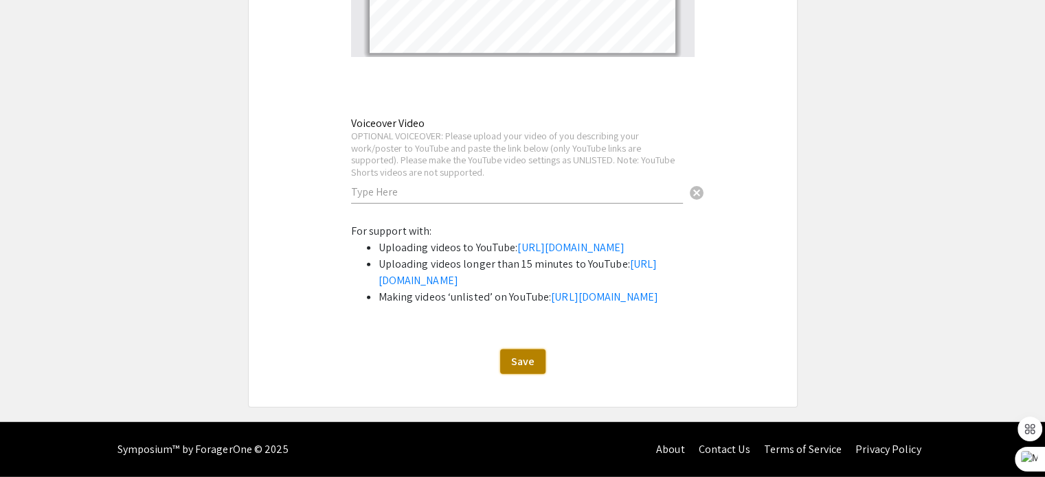
click at [541, 369] on button "Save" at bounding box center [522, 362] width 45 height 25
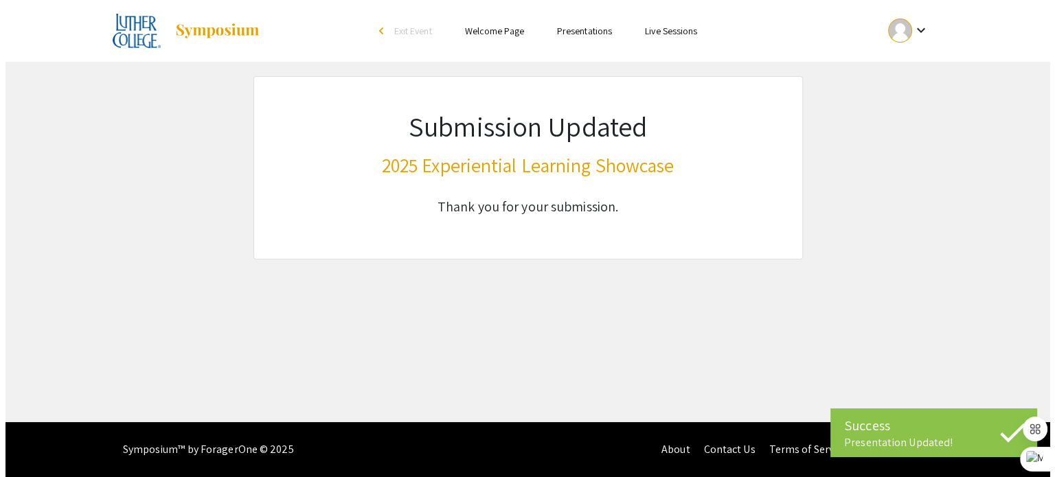
scroll to position [0, 0]
